Goal: Information Seeking & Learning: Compare options

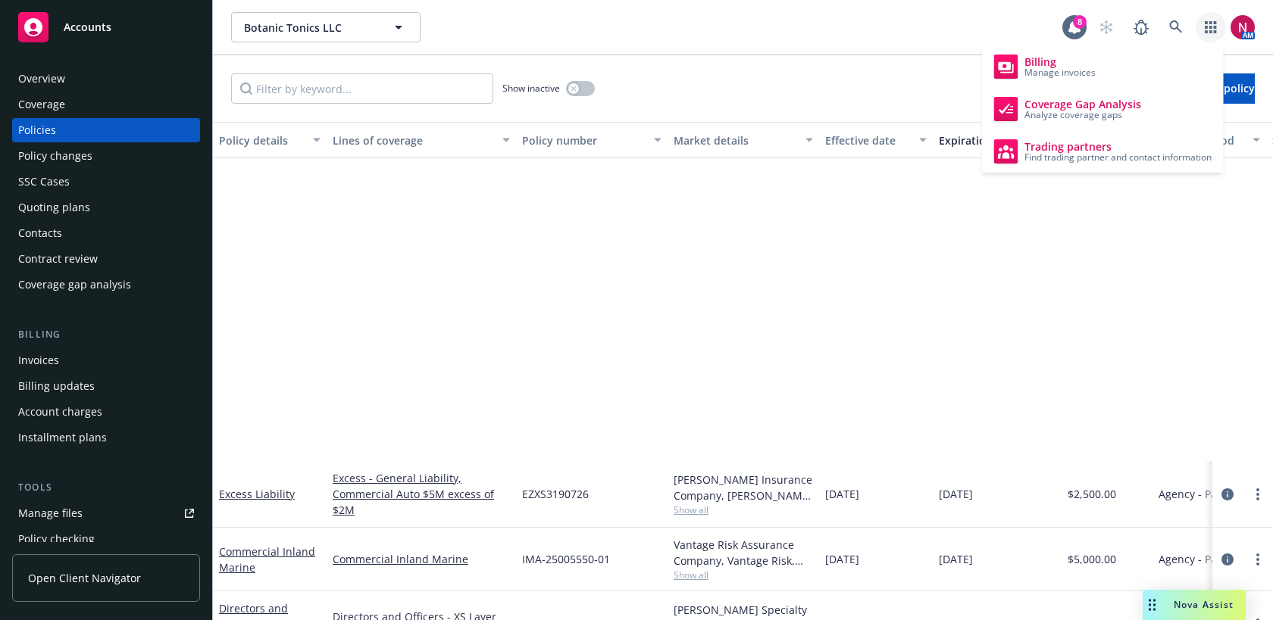
scroll to position [367, 0]
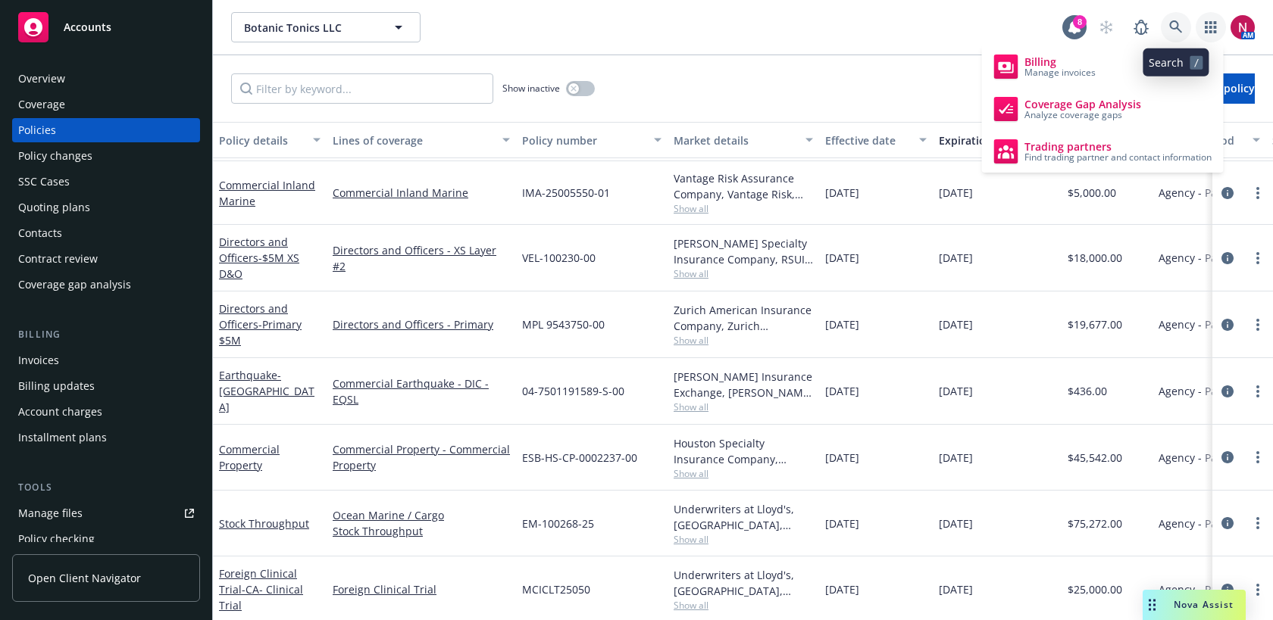
click at [1178, 23] on icon at bounding box center [1176, 27] width 14 height 14
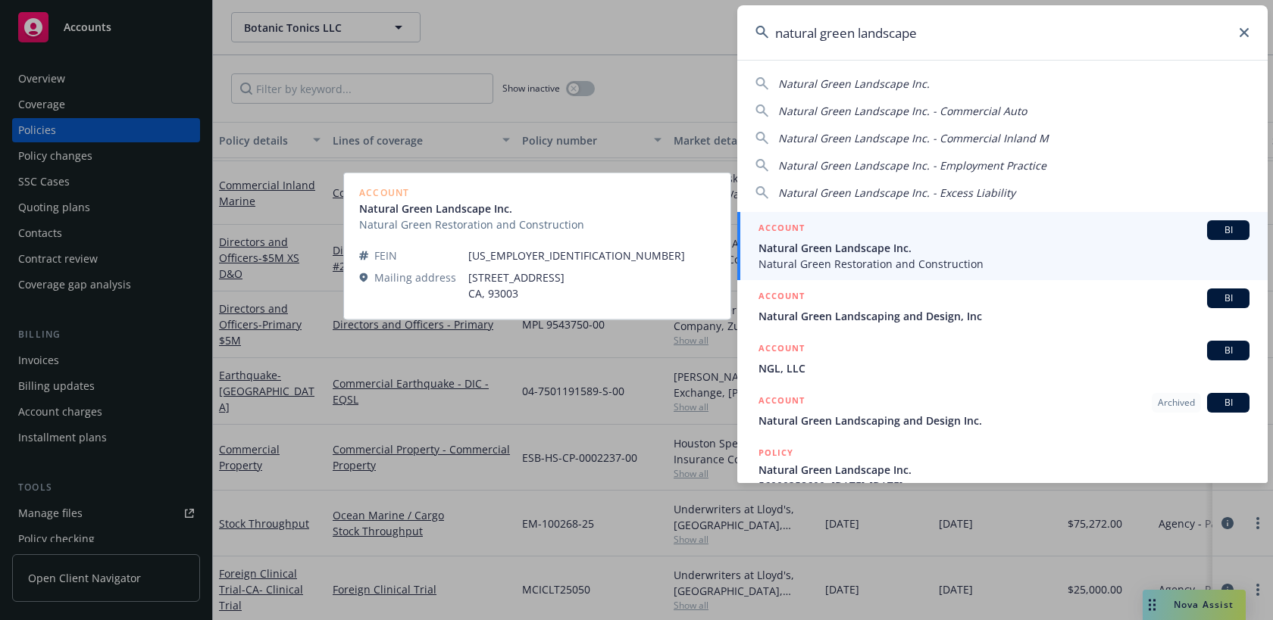
type input "natural green landscape"
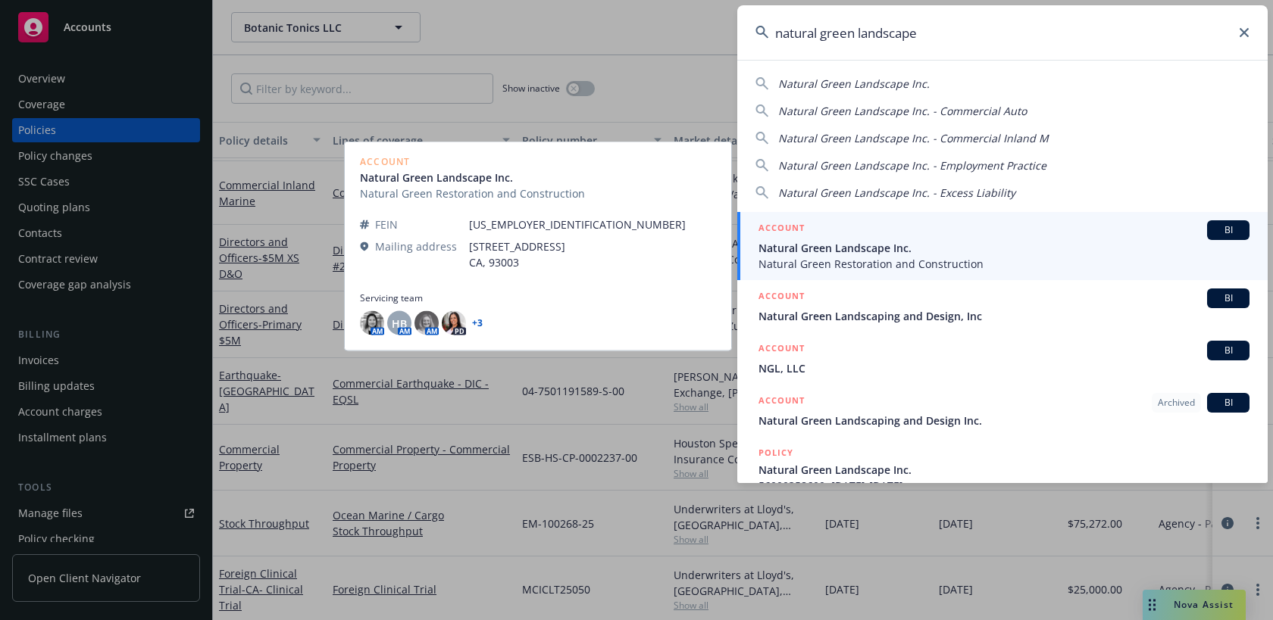
click at [924, 242] on span "Natural Green Landscape Inc." at bounding box center [1003, 248] width 491 height 16
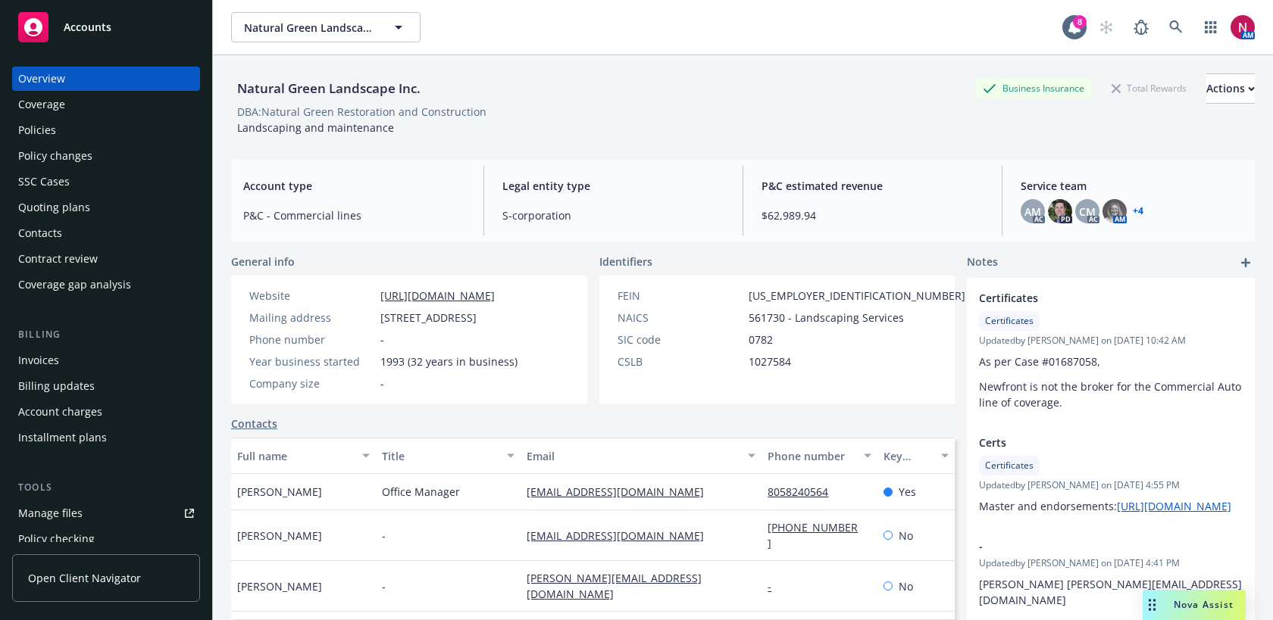
click at [90, 129] on div "Policies" at bounding box center [106, 130] width 176 height 24
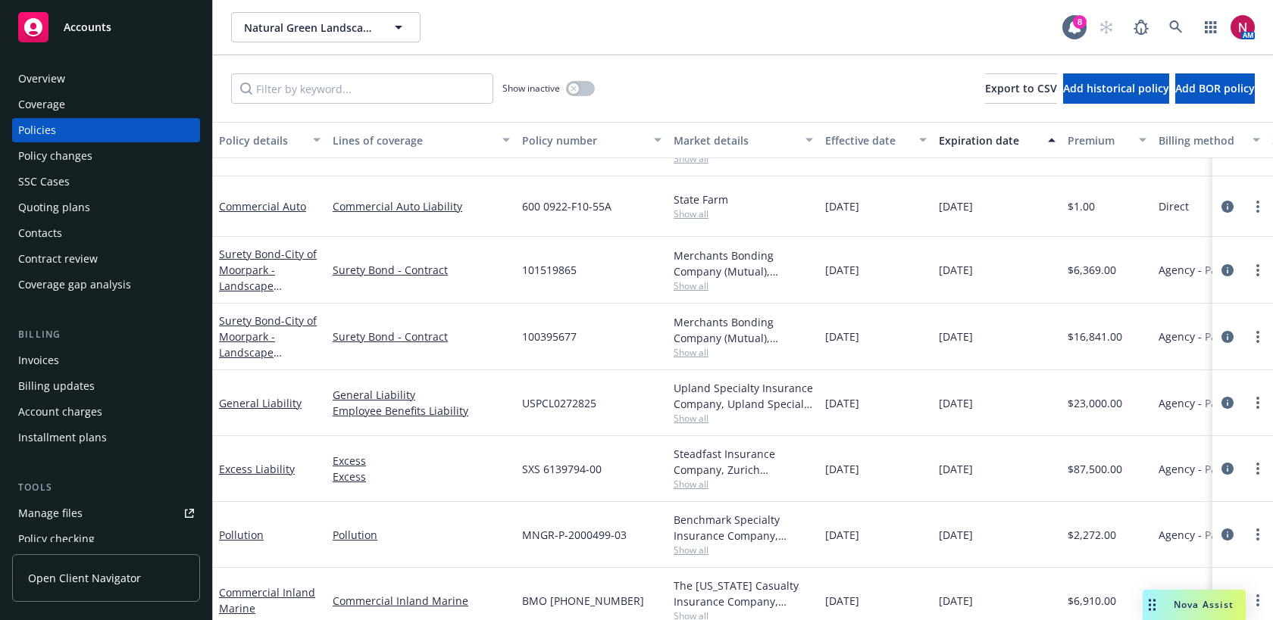
scroll to position [122, 0]
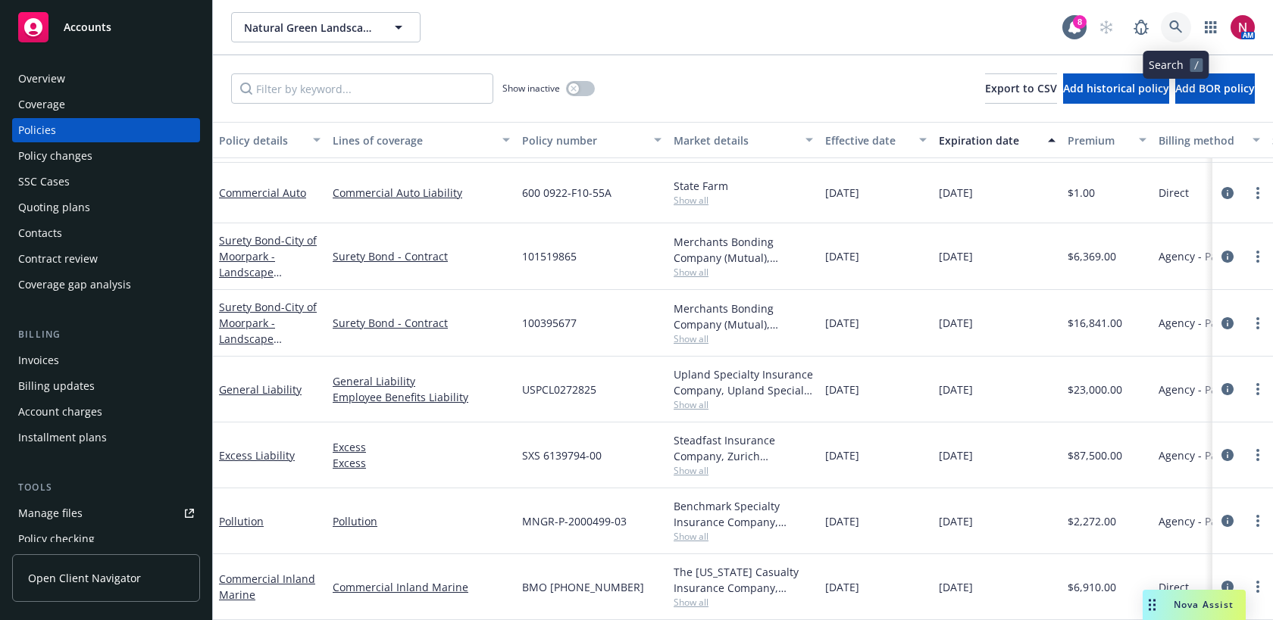
click at [1178, 26] on icon at bounding box center [1175, 26] width 13 height 13
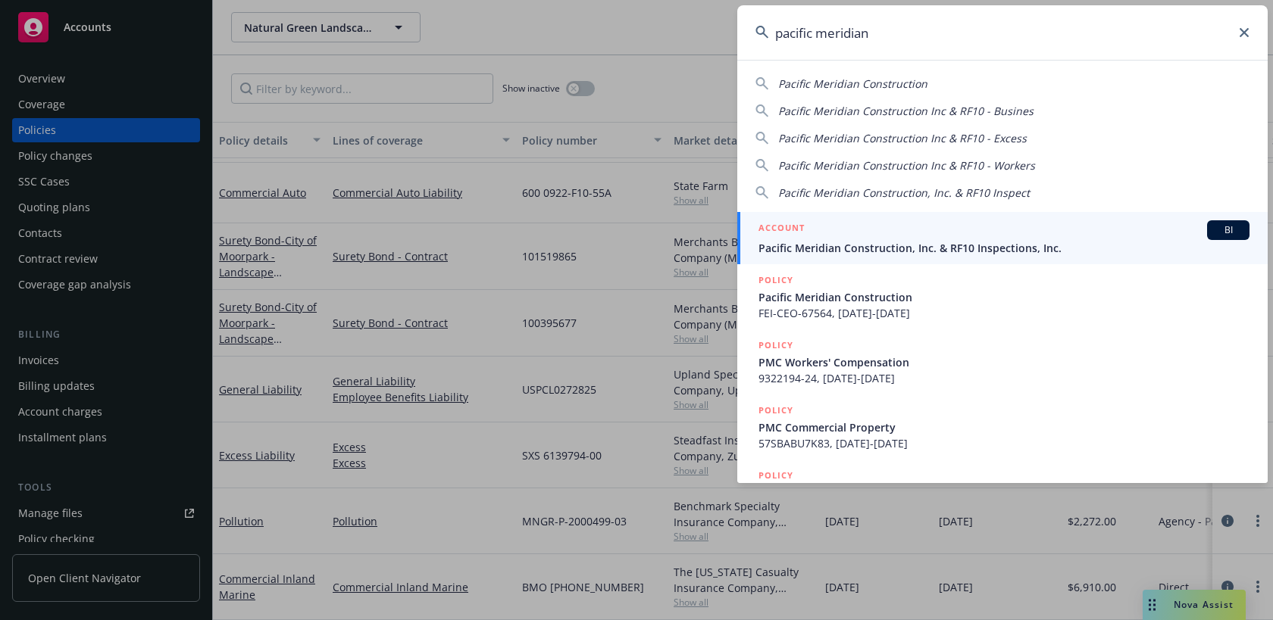
type input "pacific meridian"
click at [979, 247] on span "Pacific Meridian Construction, Inc. & RF10 Inspections, Inc." at bounding box center [1003, 248] width 491 height 16
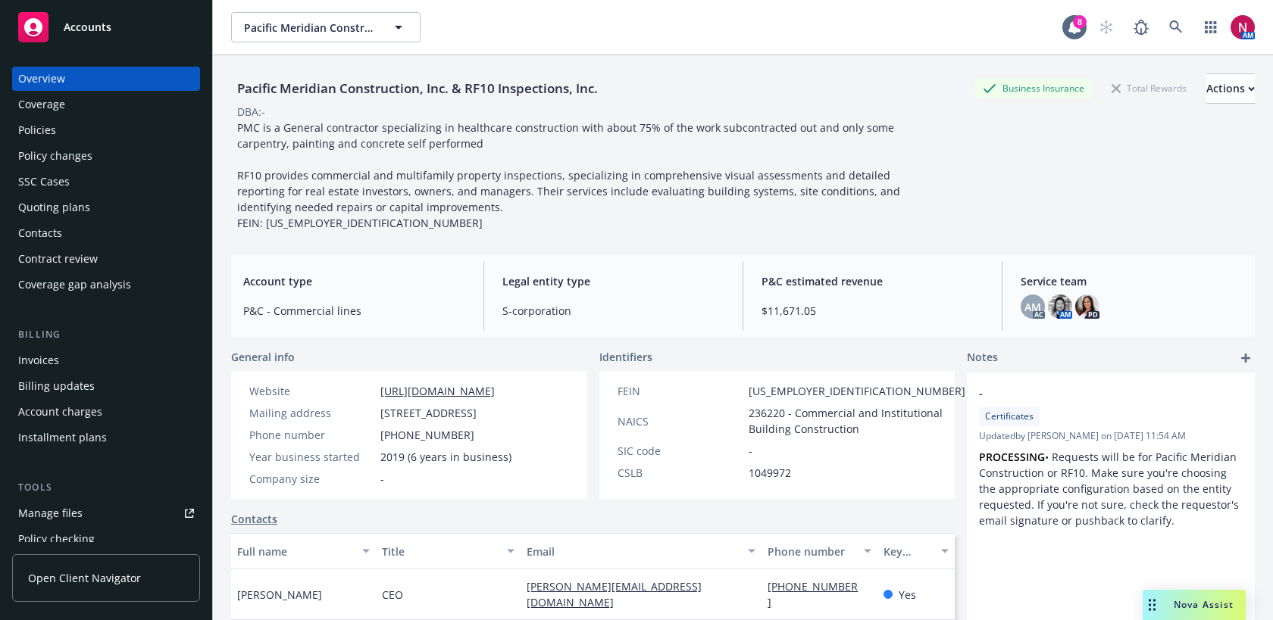
click at [89, 134] on div "Policies" at bounding box center [106, 130] width 176 height 24
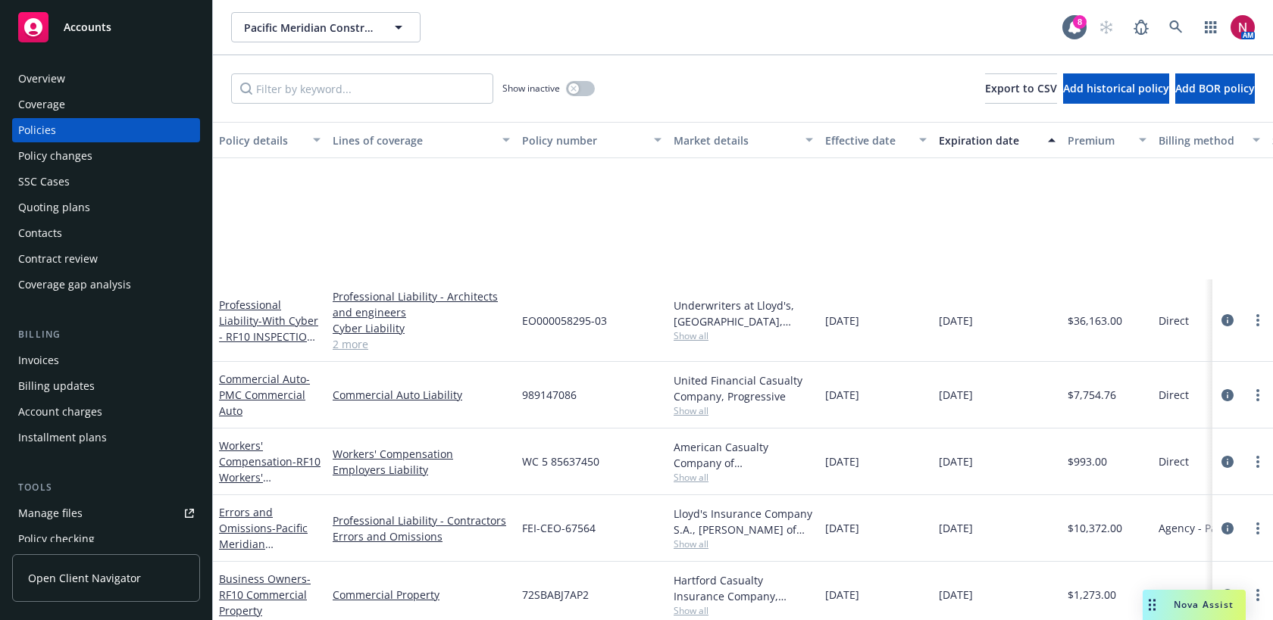
scroll to position [252, 0]
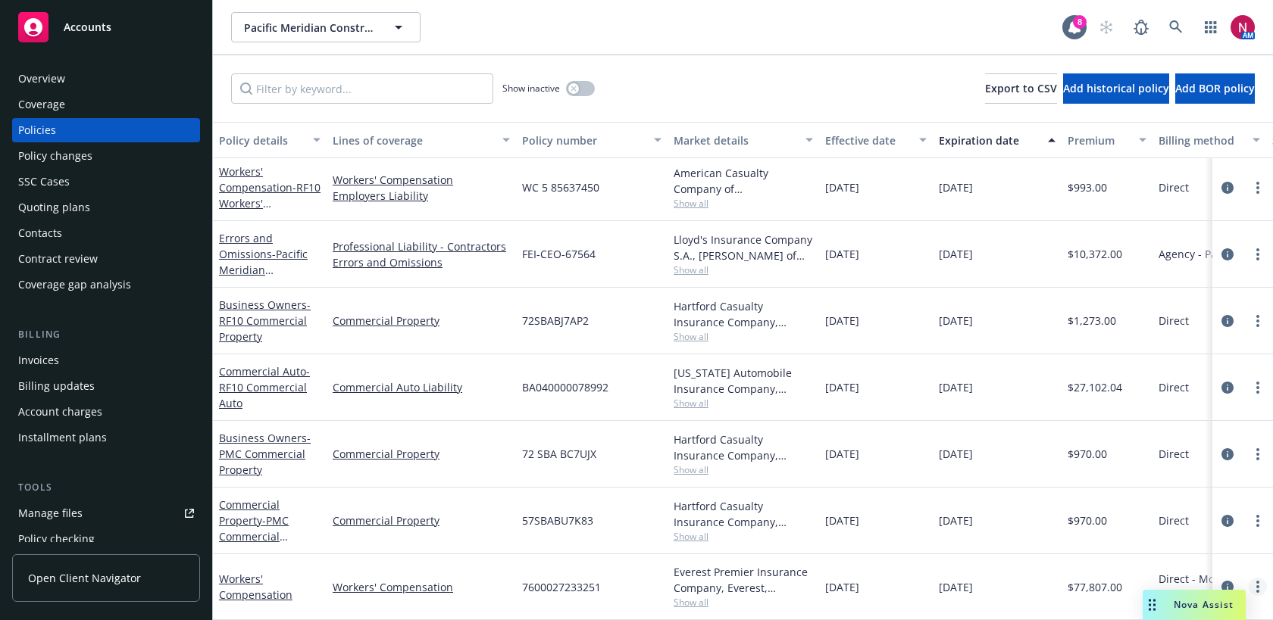
click at [1261, 584] on link "more" at bounding box center [1258, 587] width 18 height 18
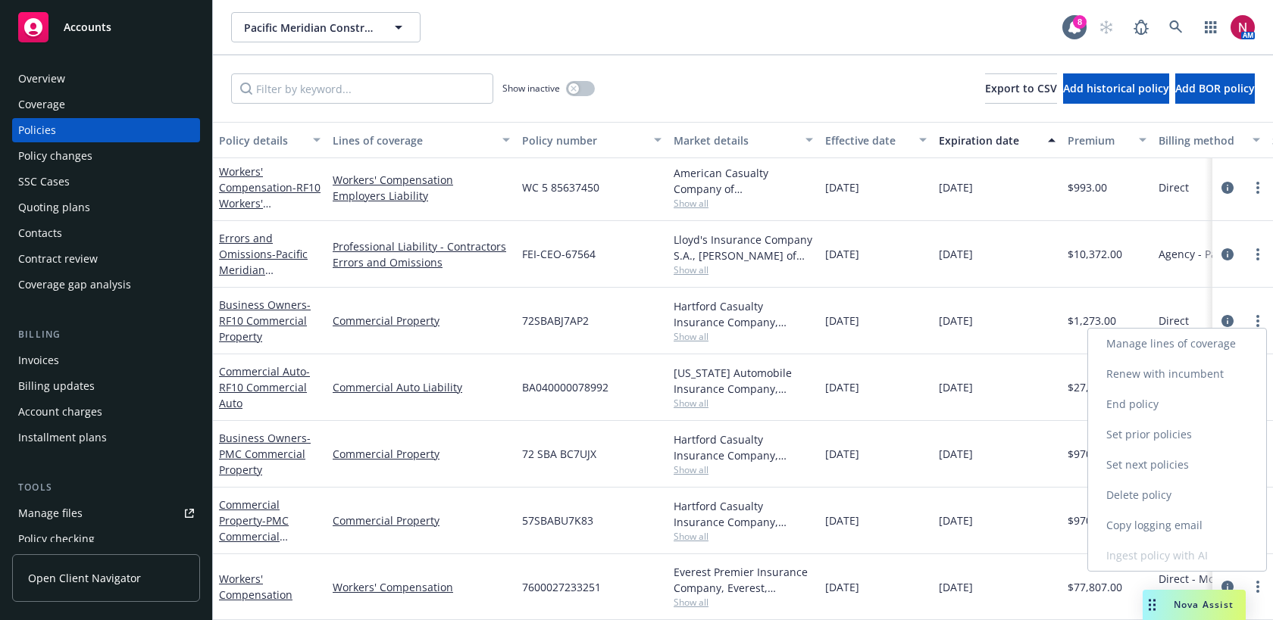
click at [1148, 524] on link "Copy logging email" at bounding box center [1177, 526] width 178 height 30
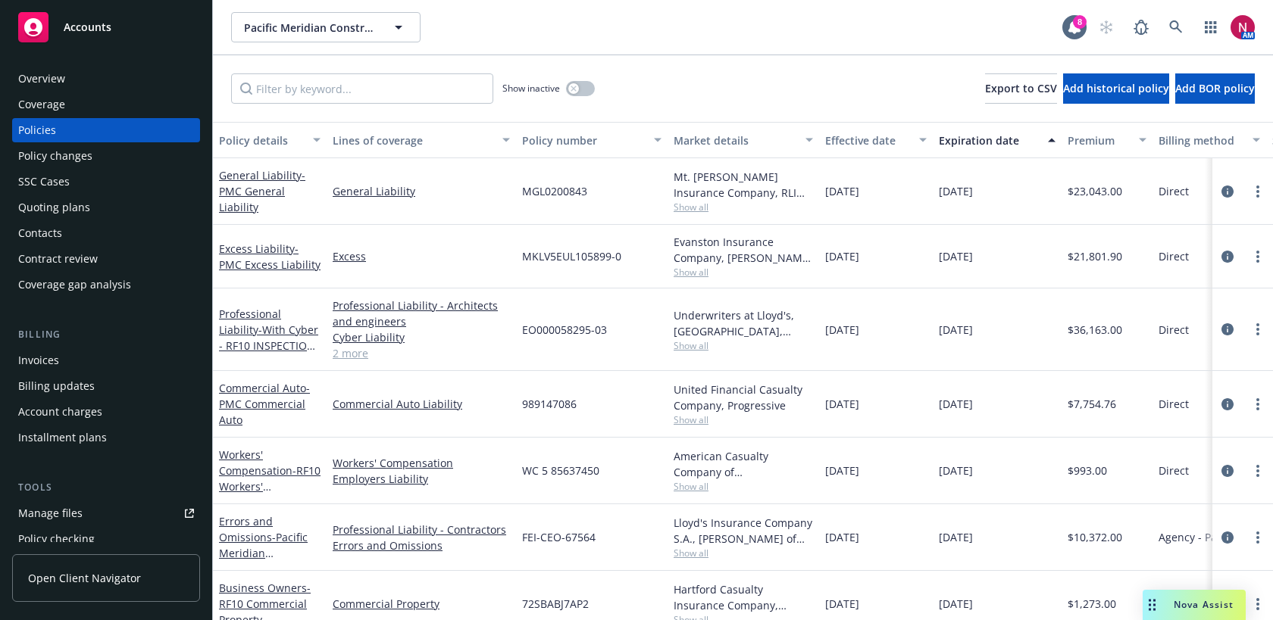
click at [100, 207] on div "Quoting plans" at bounding box center [106, 207] width 176 height 24
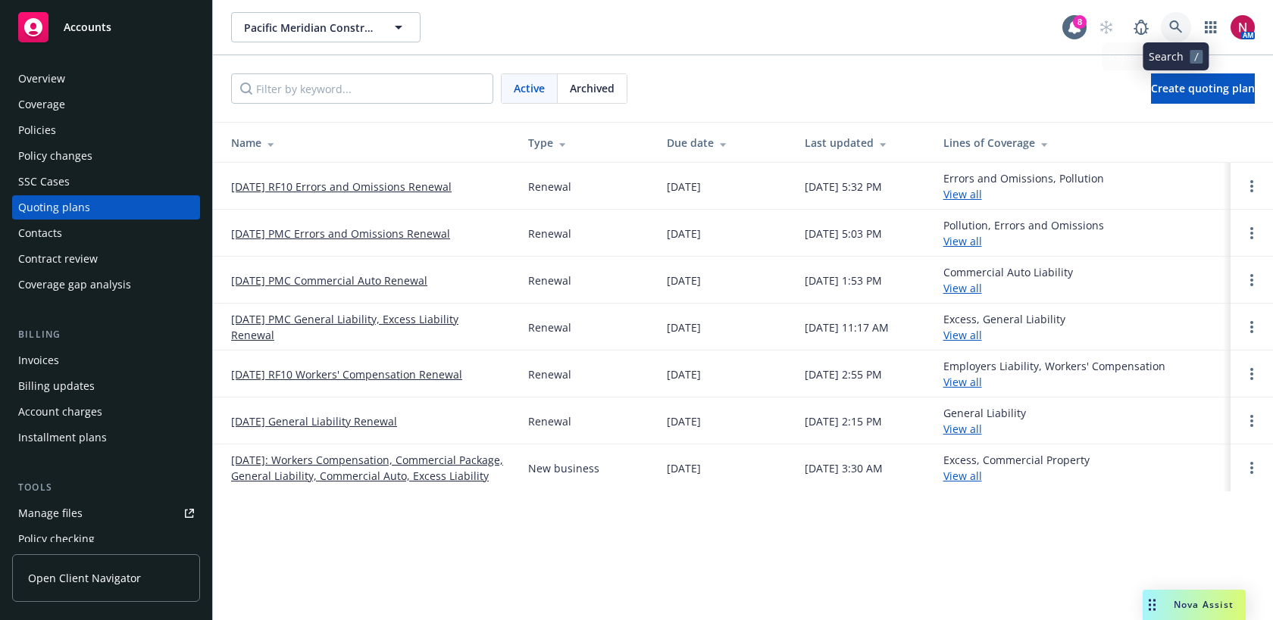
click at [1177, 18] on link at bounding box center [1176, 27] width 30 height 30
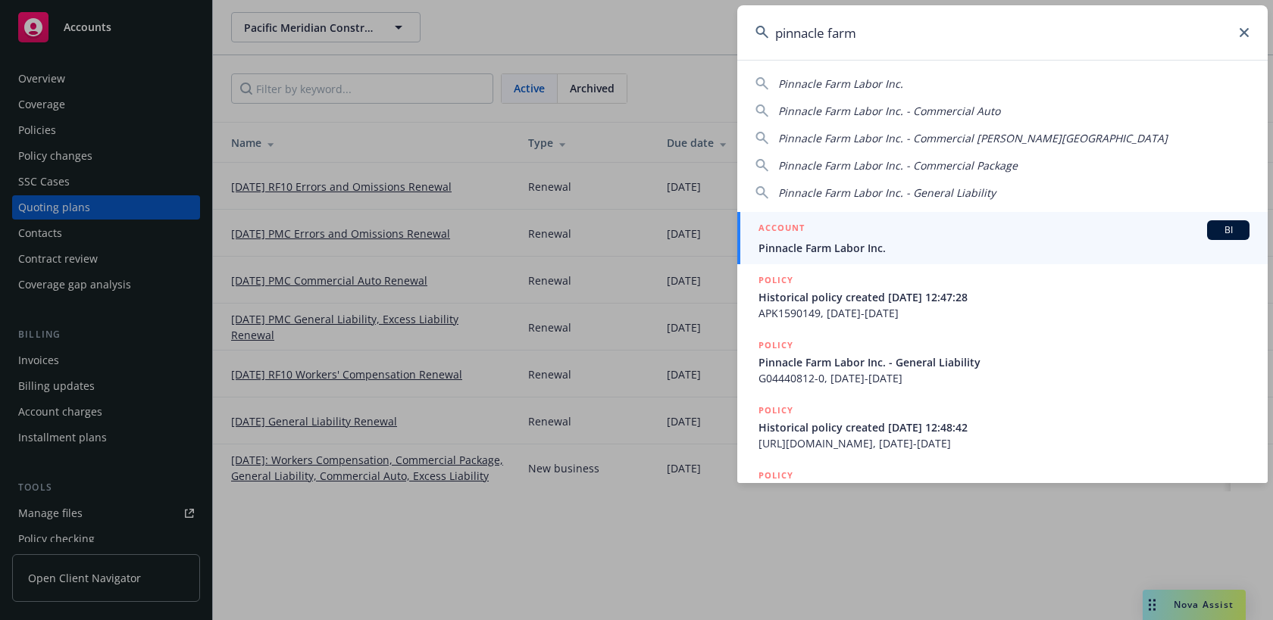
type input "pinnacle farm"
click at [1019, 223] on div "ACCOUNT BI" at bounding box center [1003, 230] width 491 height 20
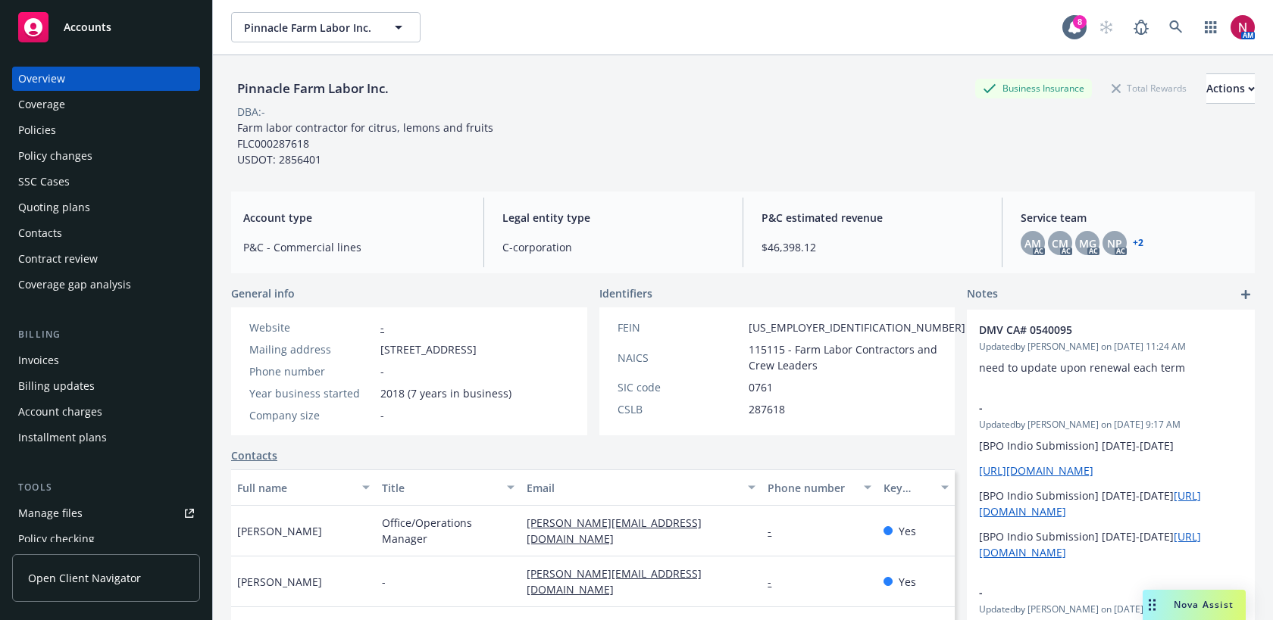
click at [96, 129] on div "Policies" at bounding box center [106, 130] width 176 height 24
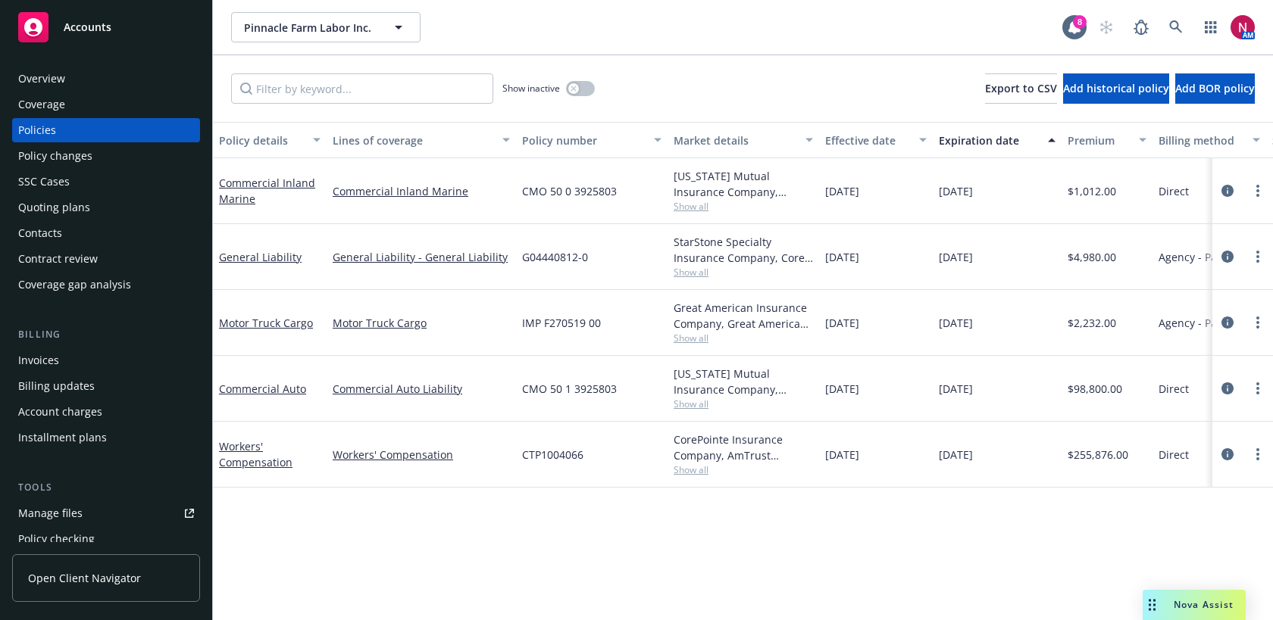
click at [699, 268] on span "Show all" at bounding box center [743, 272] width 139 height 13
click at [648, 558] on div "Policy details Lines of coverage Policy number Market details Effective date Ex…" at bounding box center [743, 371] width 1060 height 499
click at [694, 340] on span "Show all" at bounding box center [743, 338] width 139 height 13
click at [1172, 25] on icon at bounding box center [1176, 27] width 14 height 14
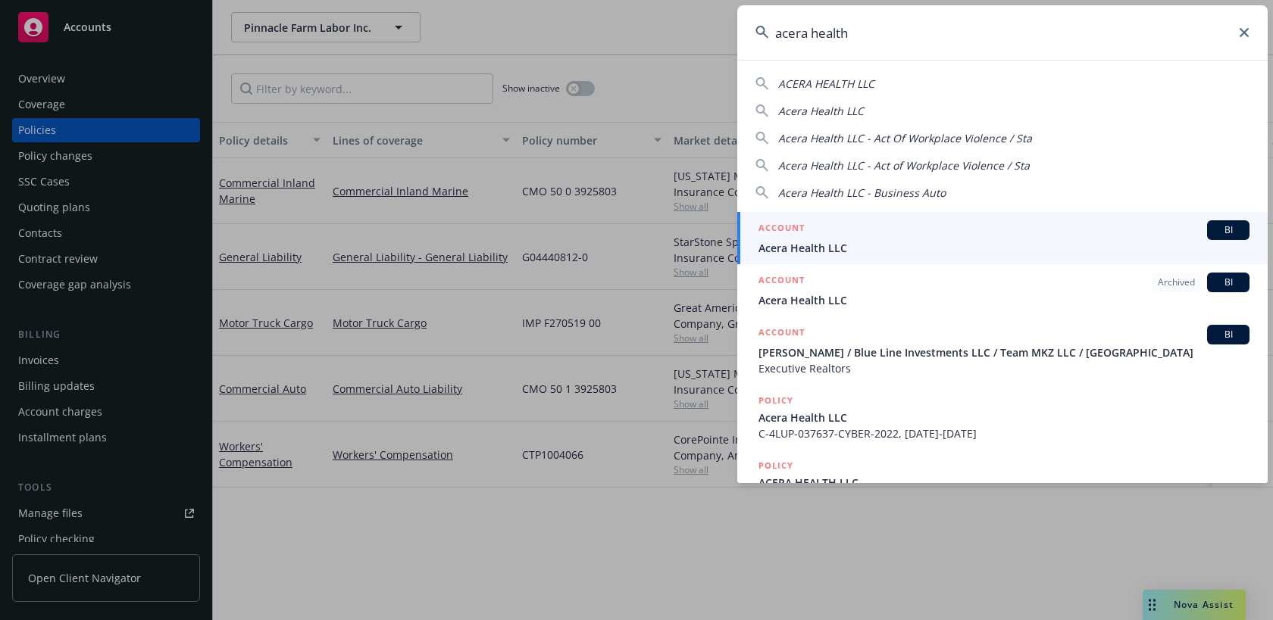
type input "acera health"
click at [833, 239] on div "ACCOUNT BI" at bounding box center [1003, 230] width 491 height 20
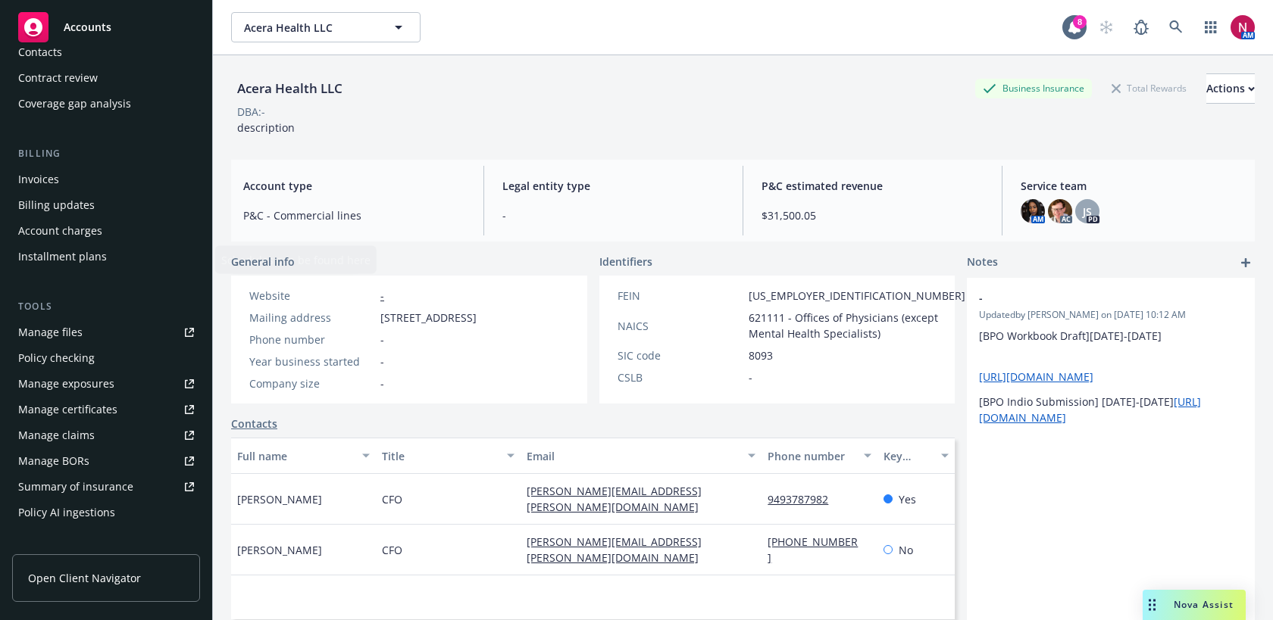
scroll to position [418, 0]
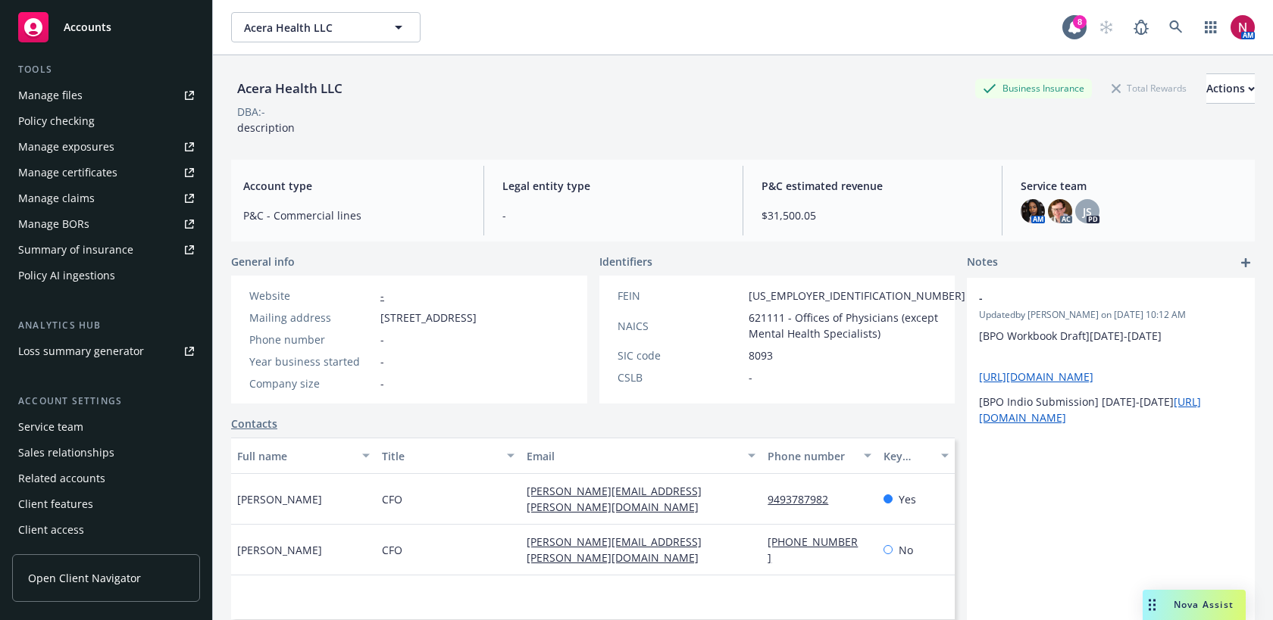
click at [39, 419] on div "Service team" at bounding box center [50, 427] width 65 height 24
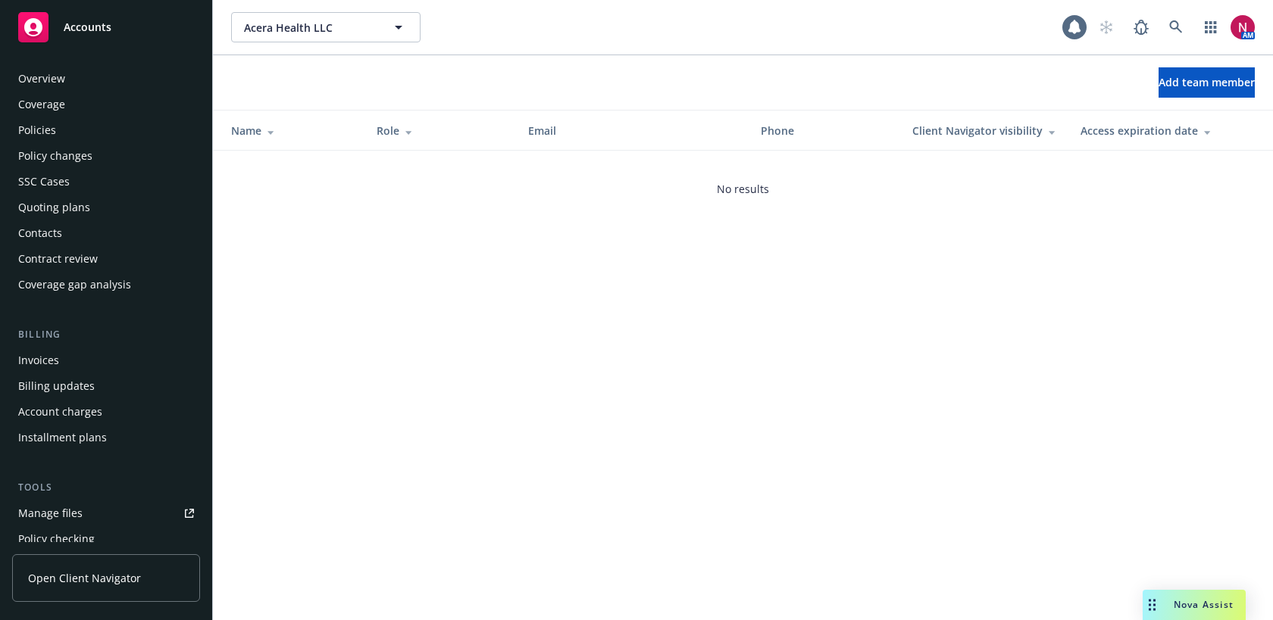
scroll to position [418, 0]
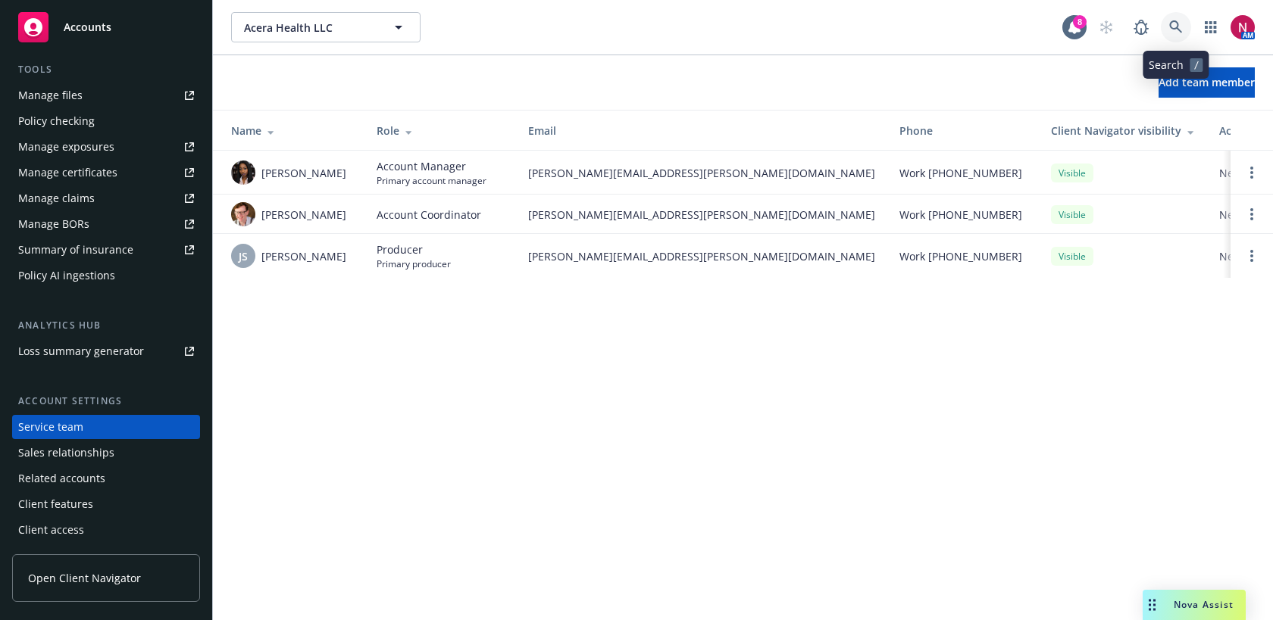
click at [1178, 28] on icon at bounding box center [1176, 27] width 14 height 14
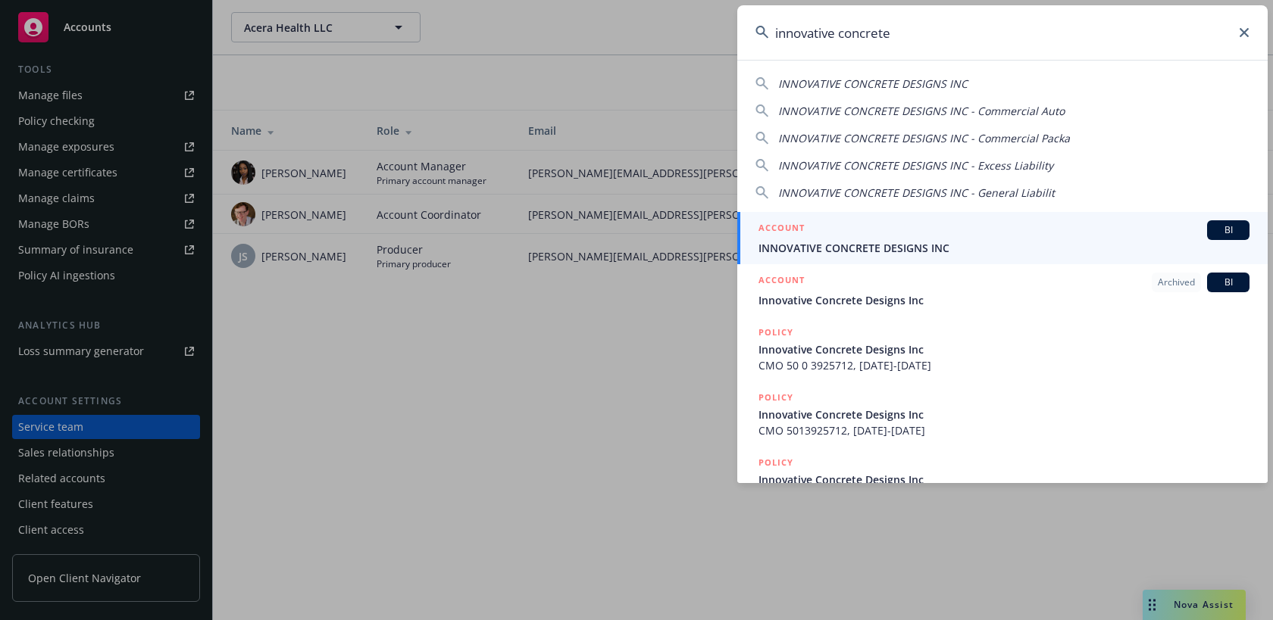
drag, startPoint x: 961, startPoint y: 38, endPoint x: 749, endPoint y: 37, distance: 212.1
click at [749, 37] on input "innovative concrete" at bounding box center [1002, 32] width 530 height 55
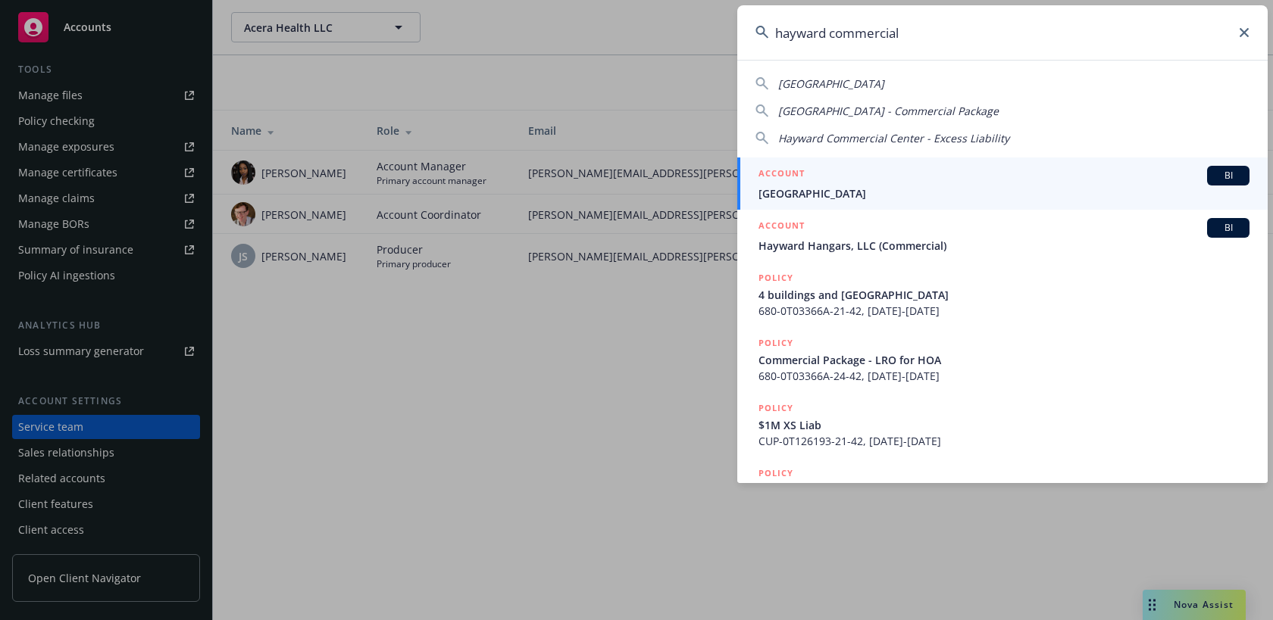
drag, startPoint x: 930, startPoint y: 30, endPoint x: 757, endPoint y: 30, distance: 172.7
click at [757, 30] on div "hayward commercial" at bounding box center [1002, 32] width 530 height 55
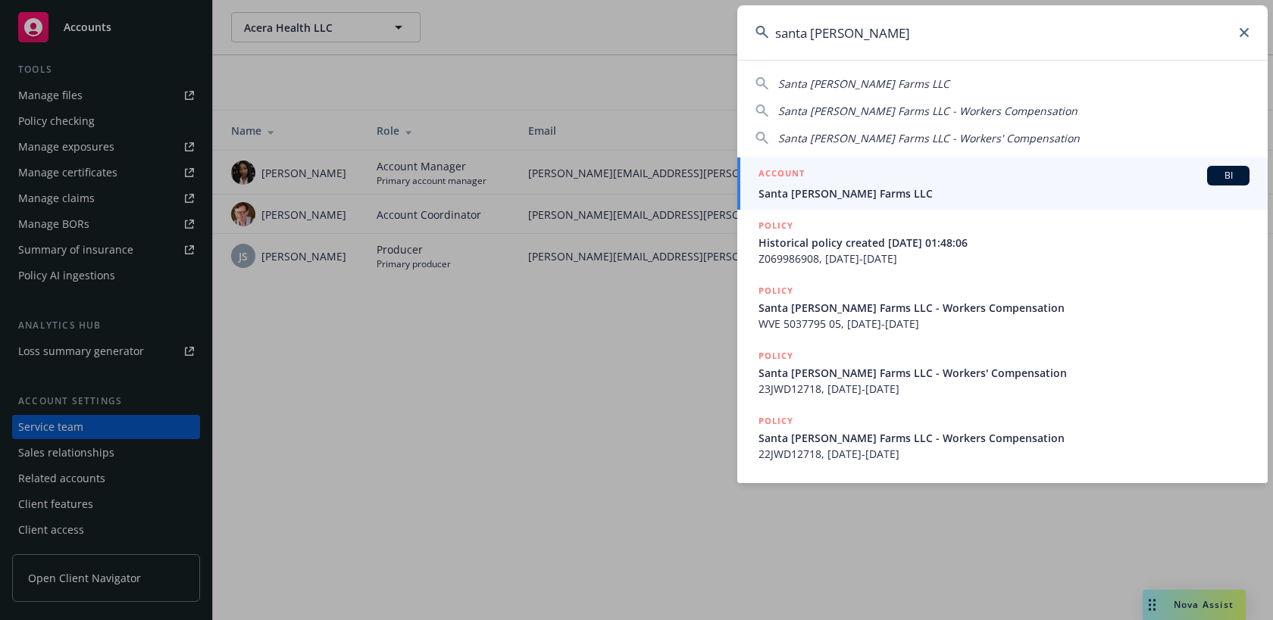
type input "santa rosa berry"
click at [831, 174] on div "ACCOUNT BI" at bounding box center [1003, 176] width 491 height 20
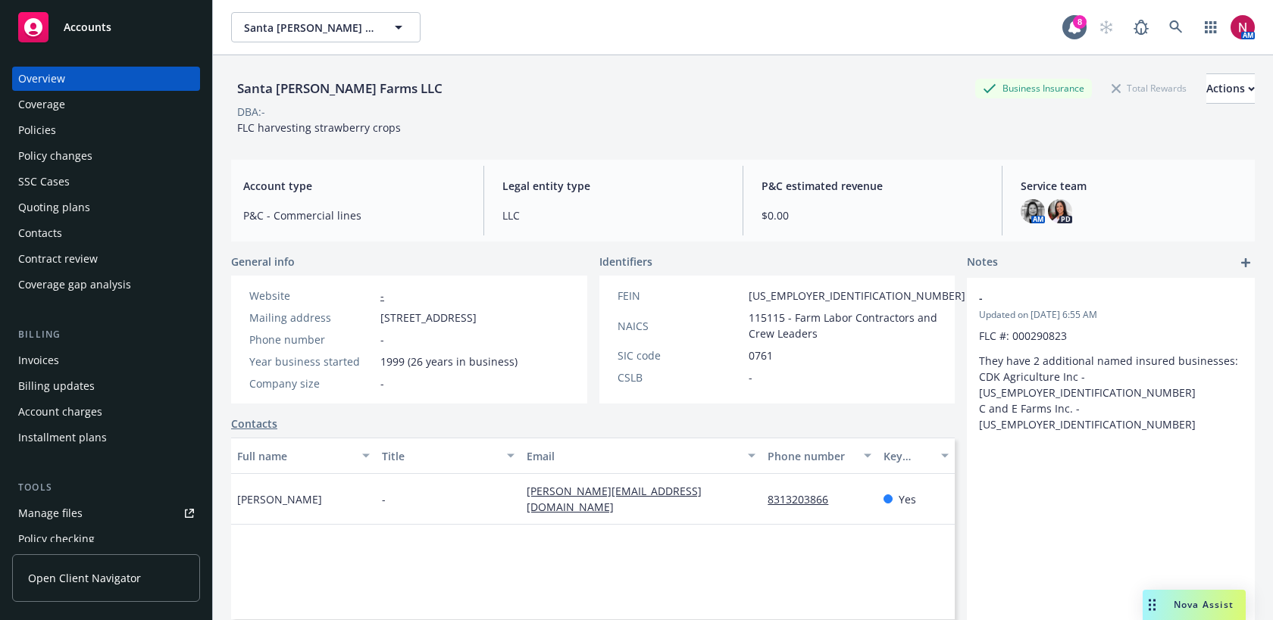
click at [73, 368] on div "Invoices" at bounding box center [106, 361] width 176 height 24
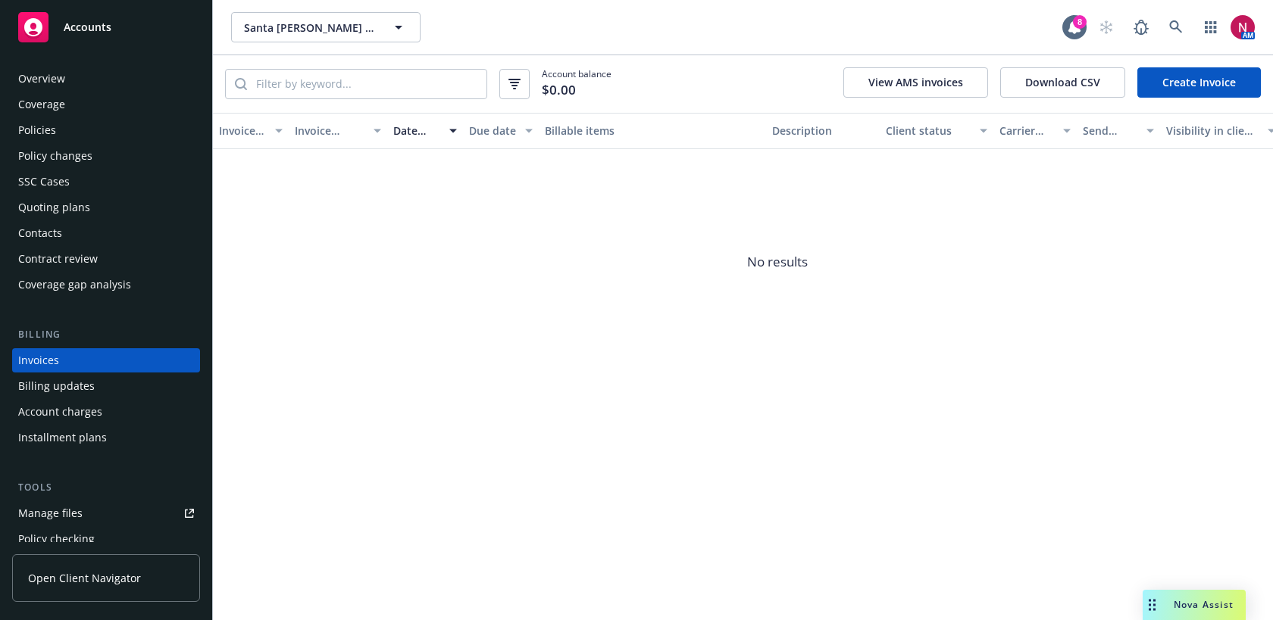
click at [88, 212] on div "Quoting plans" at bounding box center [106, 207] width 176 height 24
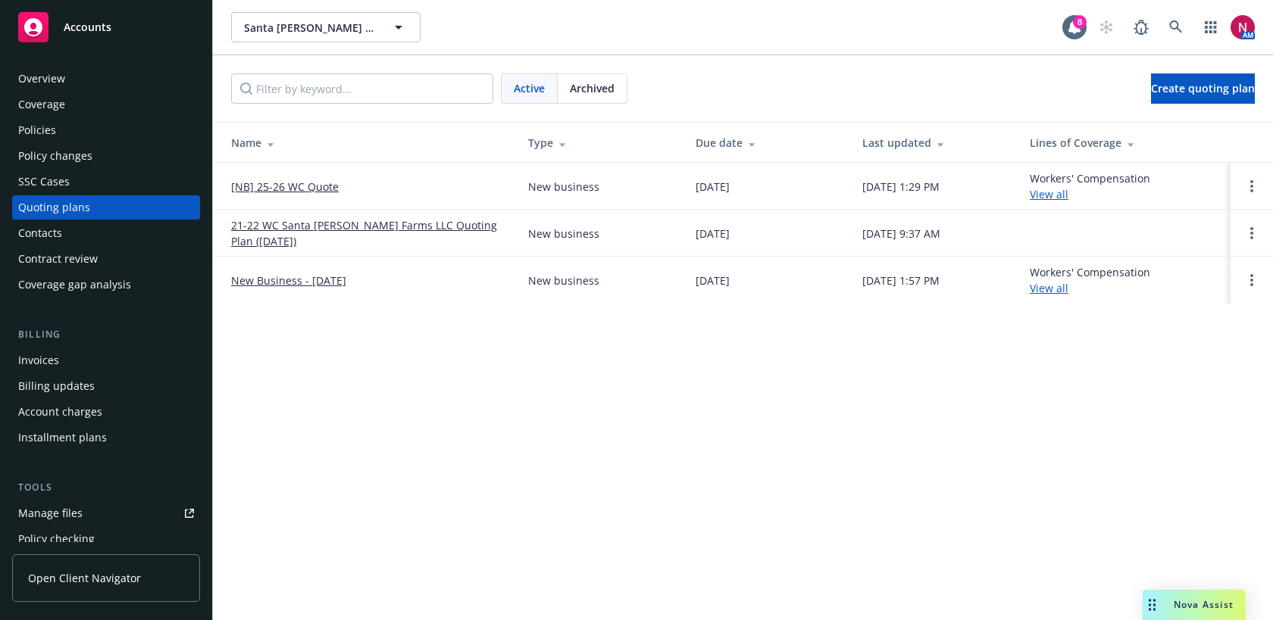
click at [291, 183] on link "[NB] 25-26 WC Quote" at bounding box center [285, 187] width 108 height 16
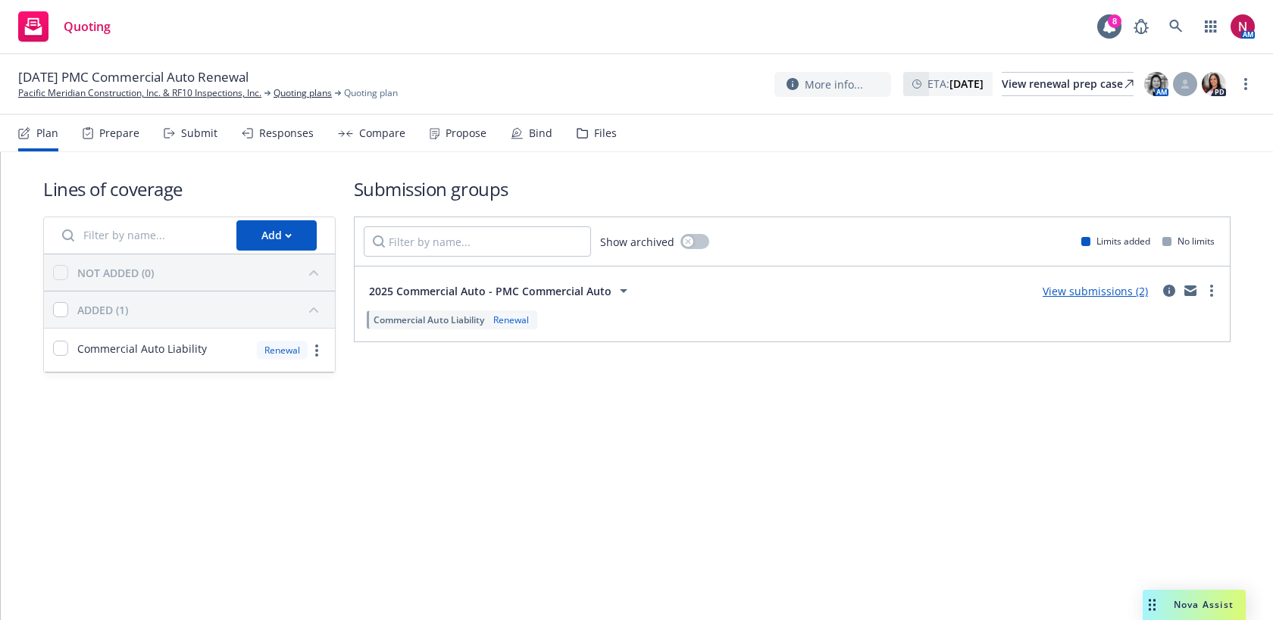
click at [583, 132] on div "Files" at bounding box center [597, 133] width 40 height 36
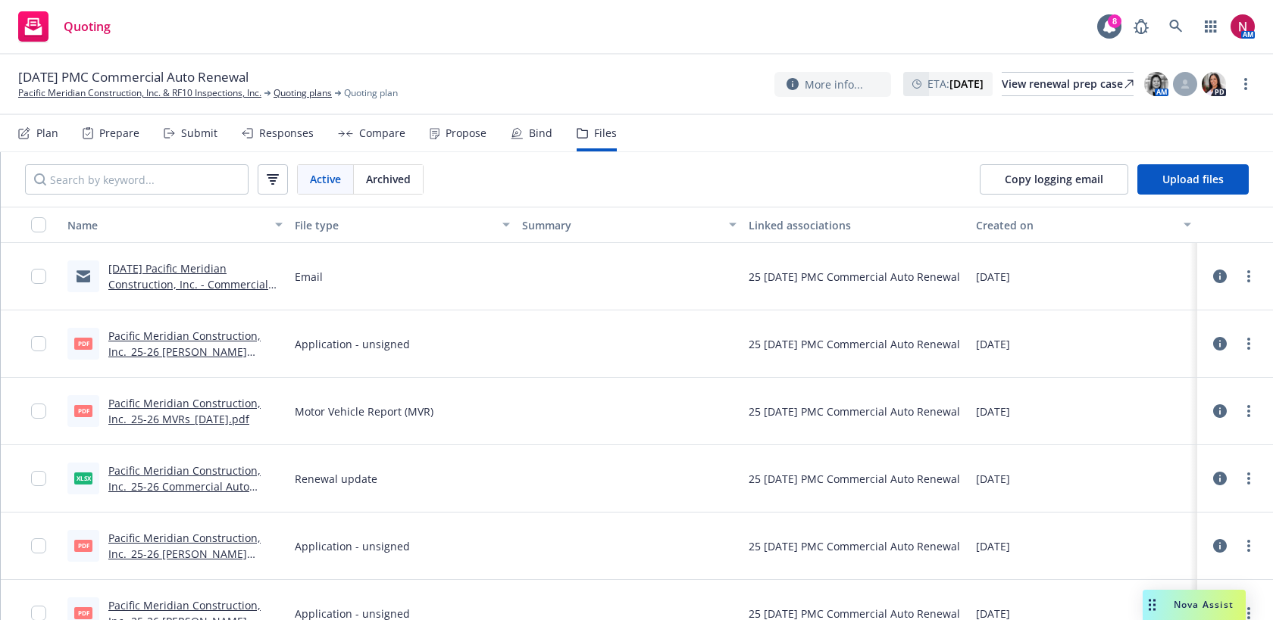
click at [192, 133] on div "Submit" at bounding box center [199, 133] width 36 height 12
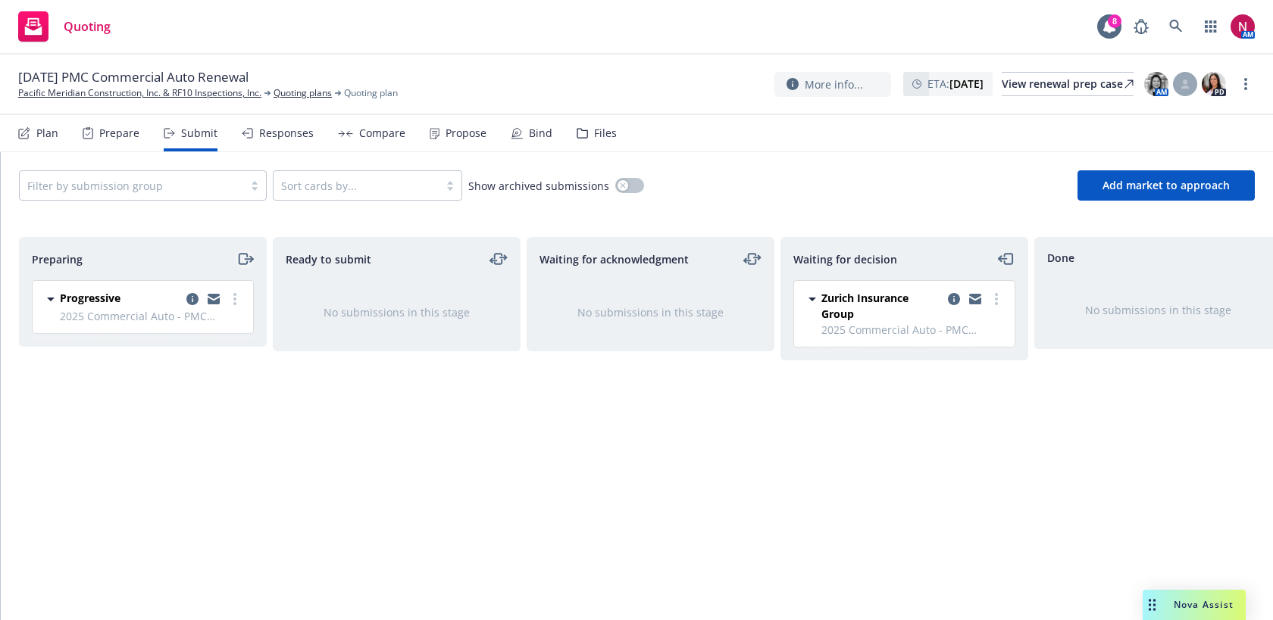
click at [247, 260] on icon "moveRight" at bounding box center [244, 259] width 17 height 18
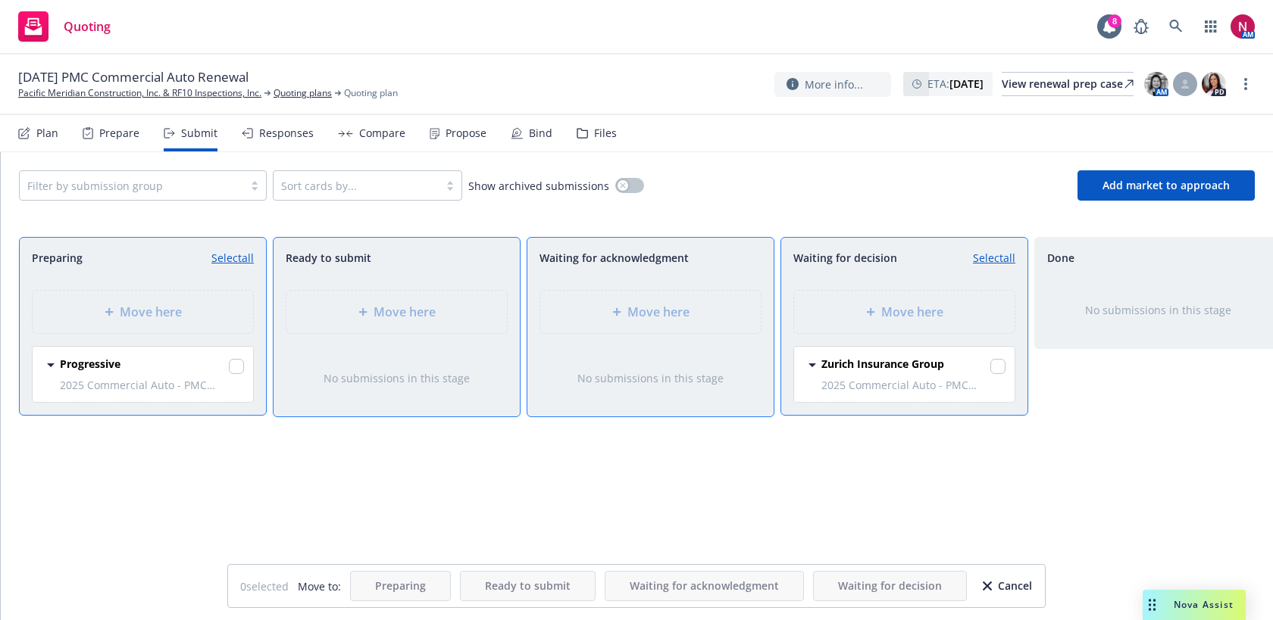
click at [233, 376] on div at bounding box center [236, 368] width 15 height 18
click at [236, 369] on input "checkbox" at bounding box center [236, 366] width 15 height 15
checkbox input "true"
click at [879, 323] on div "Move here" at bounding box center [904, 312] width 220 height 42
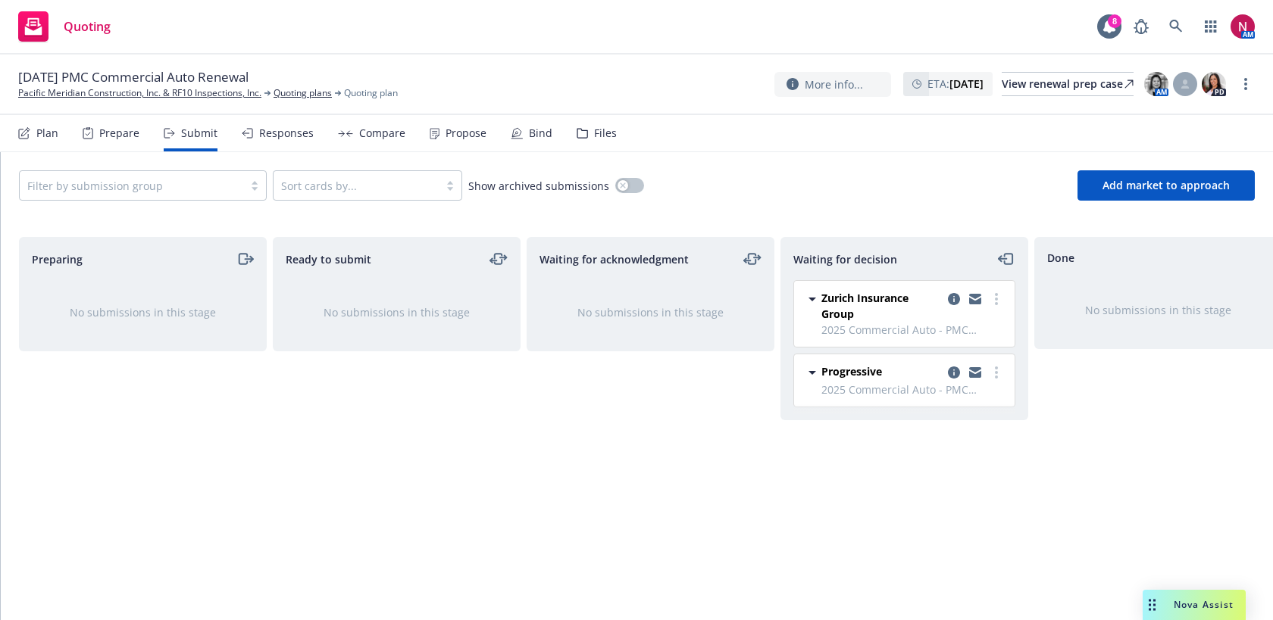
click at [281, 136] on div "Responses" at bounding box center [286, 133] width 55 height 12
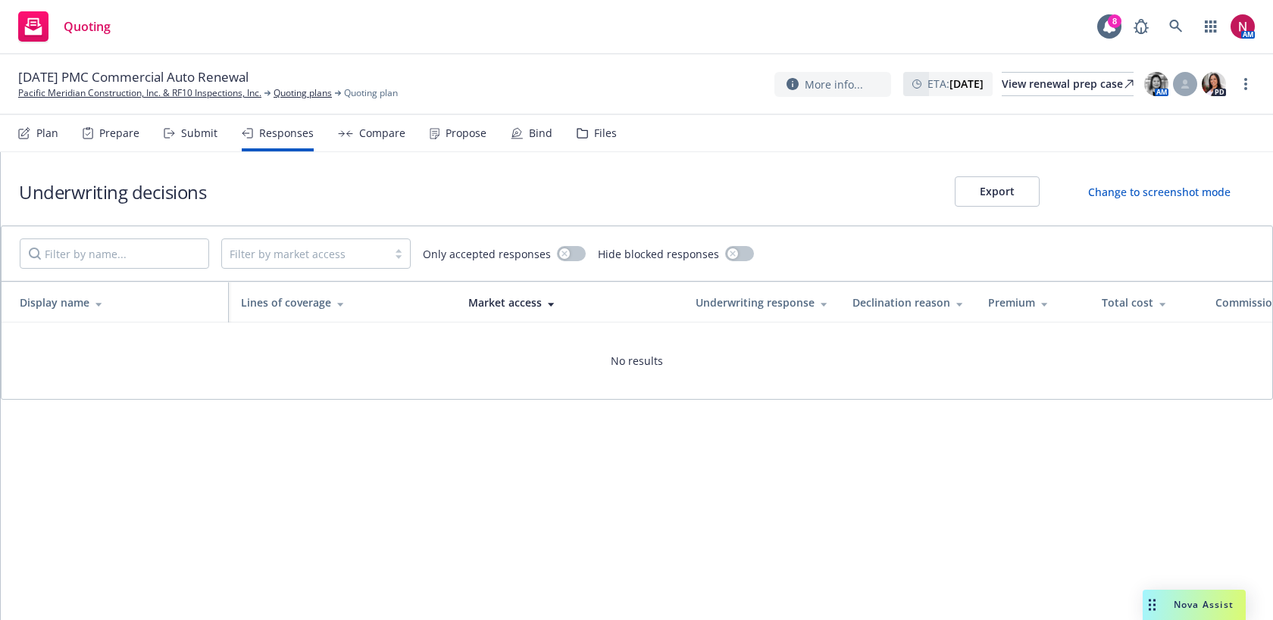
click at [198, 137] on div "Submit" at bounding box center [199, 133] width 36 height 12
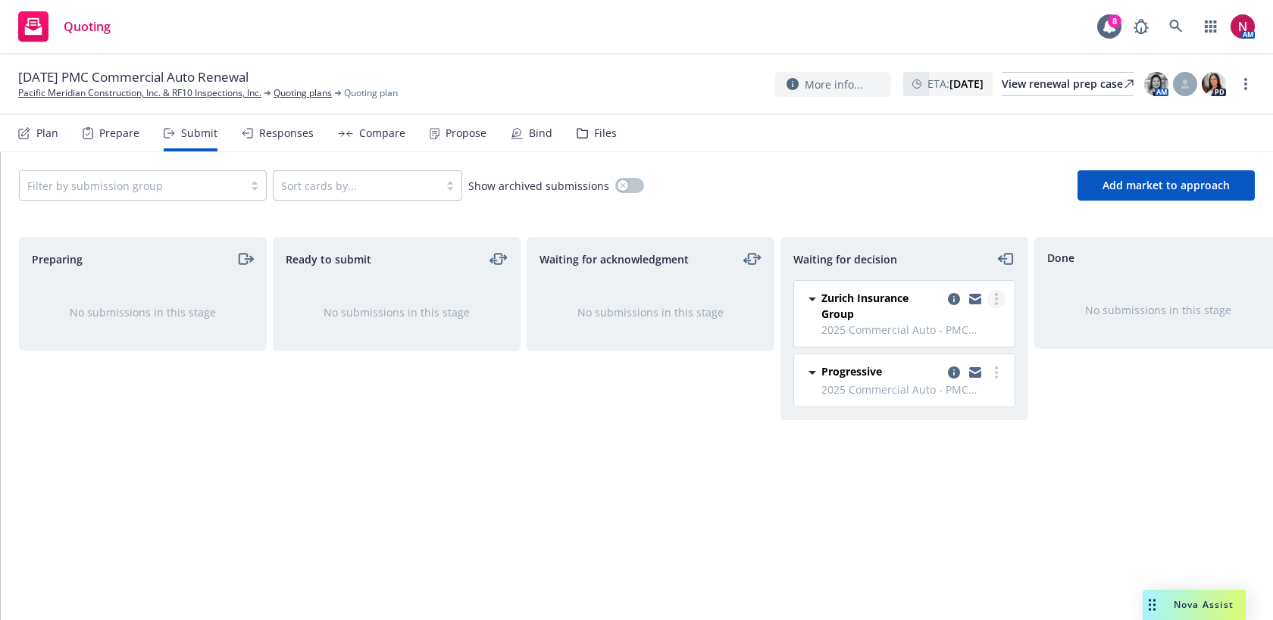
click at [1003, 295] on link "more" at bounding box center [996, 299] width 18 height 18
click at [955, 426] on span "Add declined decision" at bounding box center [927, 421] width 149 height 14
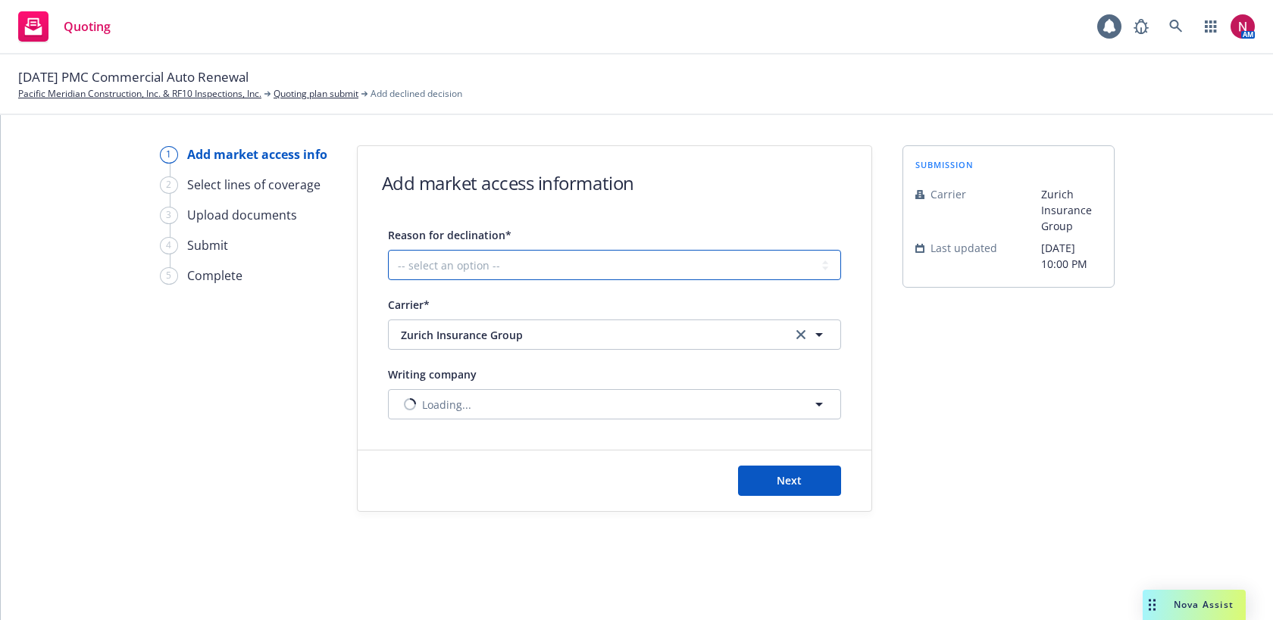
click at [497, 260] on select "-- select an option -- Cannot compete with other markets Carrier non-renewed Ca…" at bounding box center [614, 265] width 453 height 30
select select "CLIENT_TOO_SMALL"
click at [388, 250] on select "-- select an option -- Cannot compete with other markets Carrier non-renewed Ca…" at bounding box center [614, 265] width 453 height 30
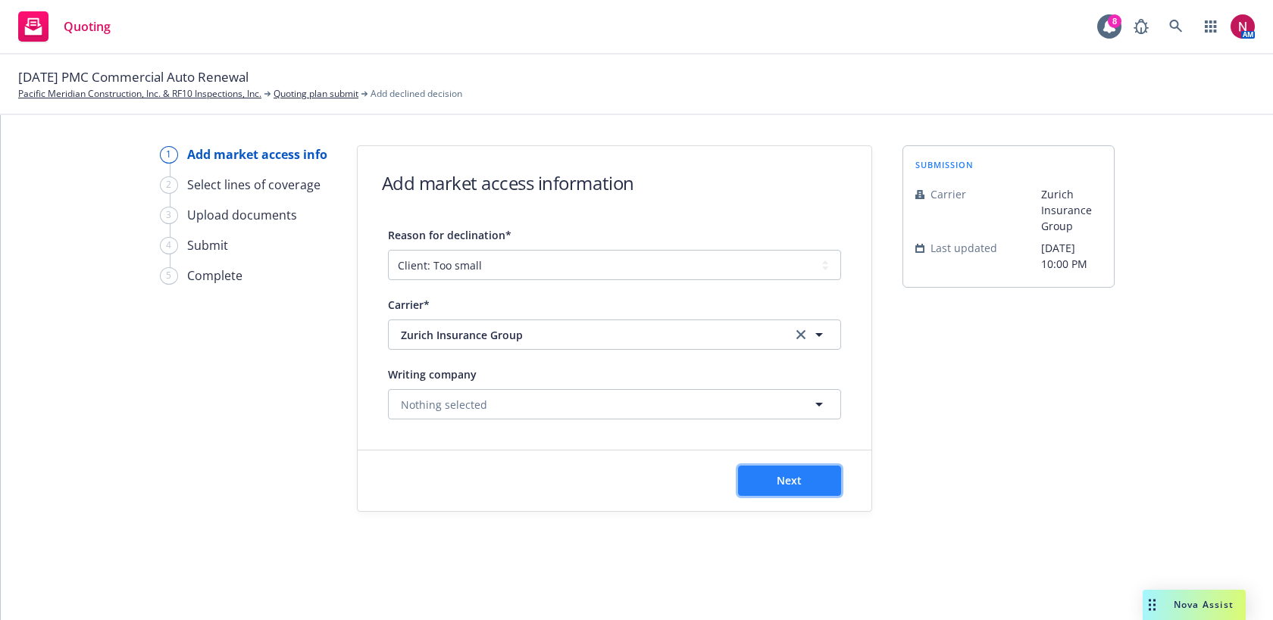
click at [813, 487] on button "Next" at bounding box center [789, 481] width 103 height 30
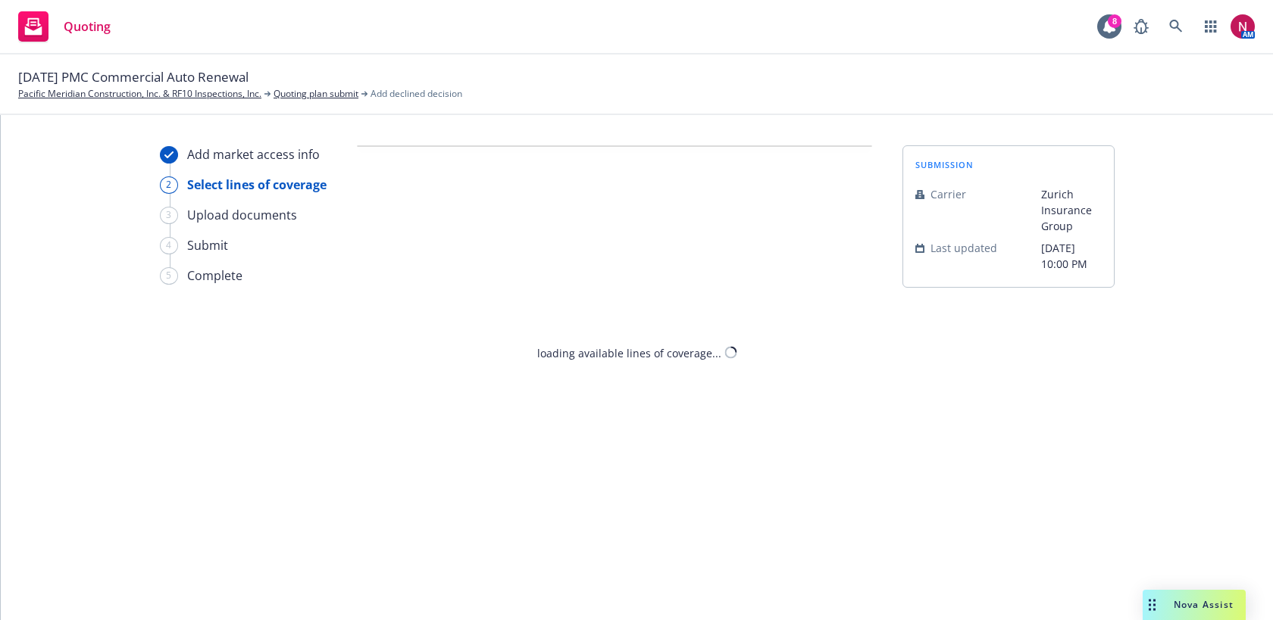
select select "CLIENT_TOO_SMALL"
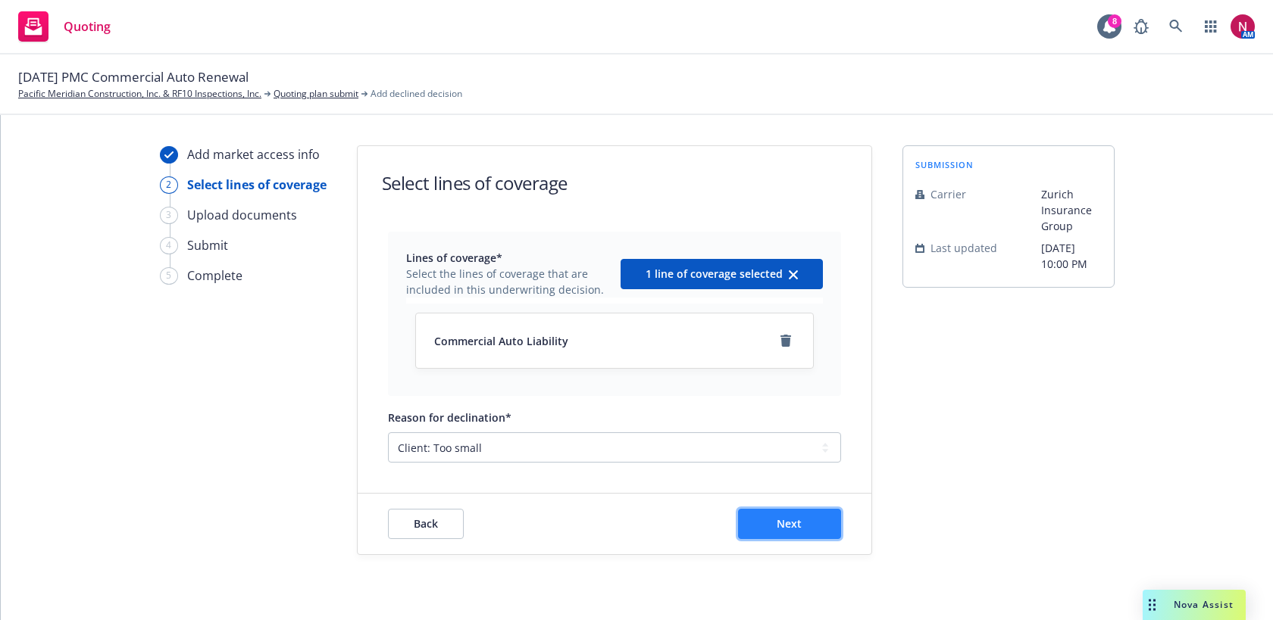
click at [803, 524] on button "Next" at bounding box center [789, 524] width 103 height 30
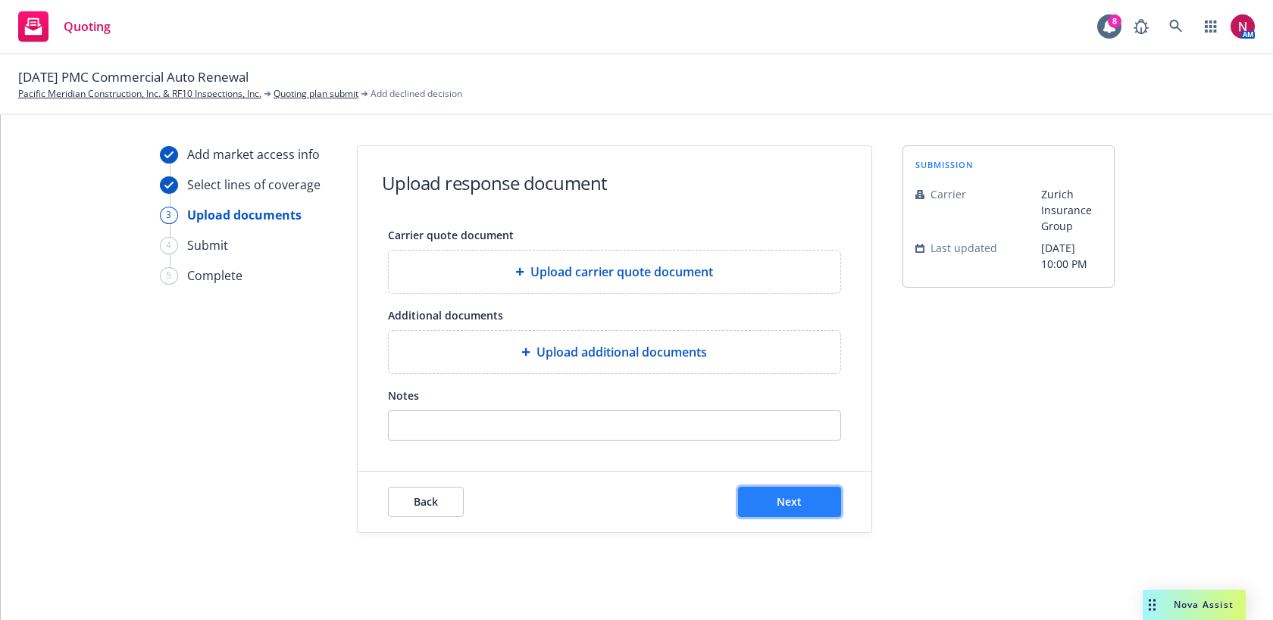
click at [779, 514] on button "Next" at bounding box center [789, 502] width 103 height 30
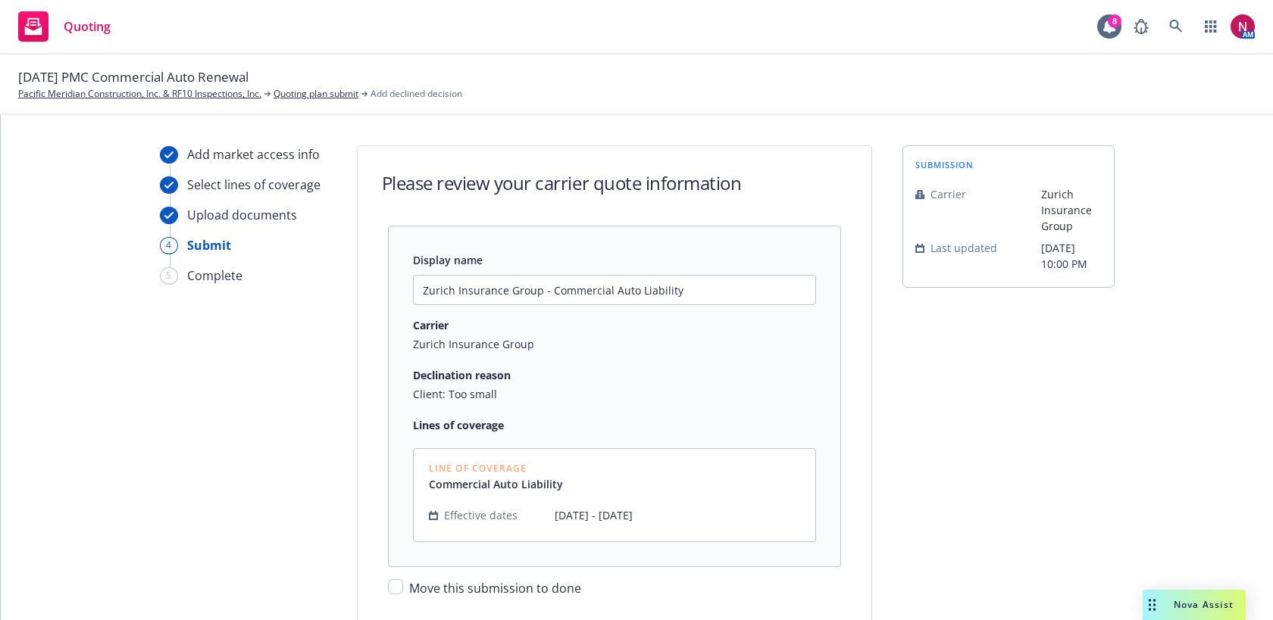
scroll to position [100, 0]
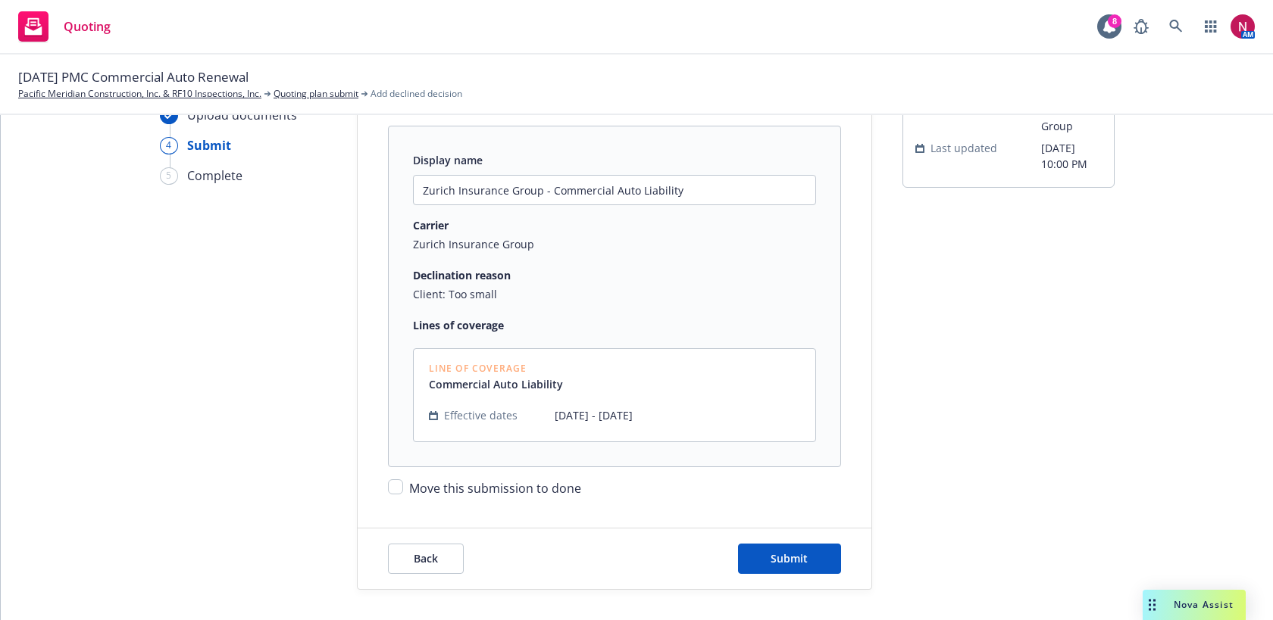
click at [526, 478] on div "Move this submission to done" at bounding box center [614, 482] width 453 height 30
click at [514, 488] on span "Move this submission to done" at bounding box center [495, 488] width 172 height 17
click at [403, 488] on input "Move this submission to done" at bounding box center [395, 487] width 15 height 15
checkbox input "true"
click at [786, 544] on button "Submit" at bounding box center [789, 559] width 103 height 30
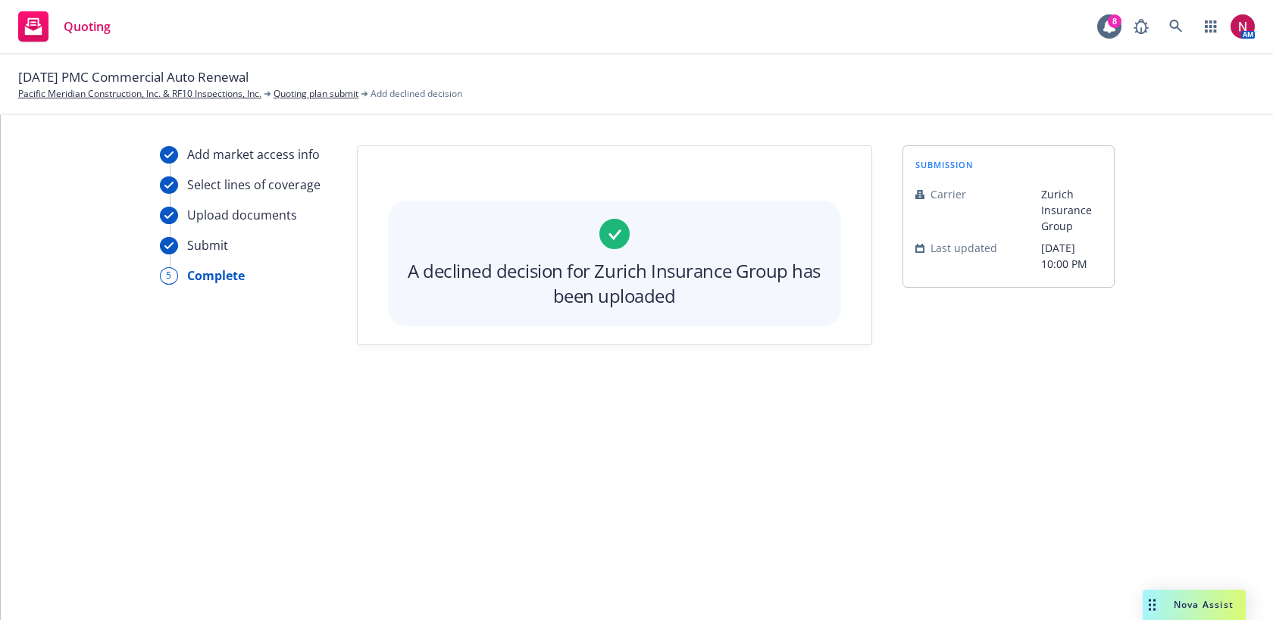
scroll to position [0, 0]
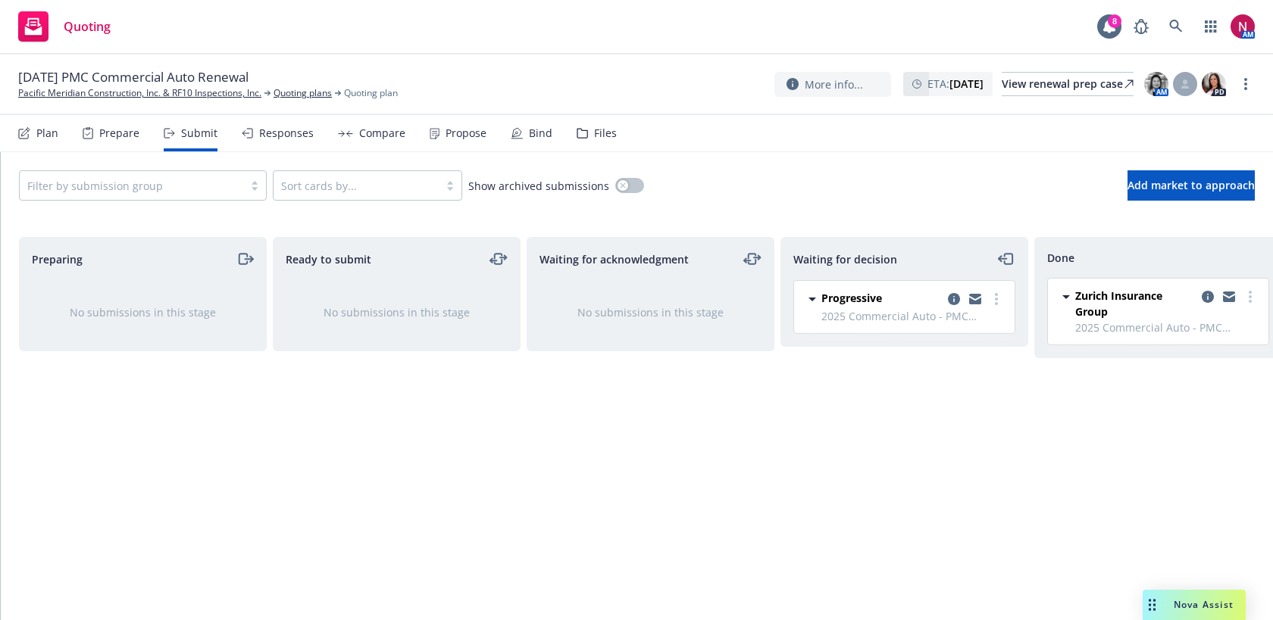
click at [567, 125] on div "Plan Prepare Submit Responses Compare Propose Bind Files" at bounding box center [317, 133] width 599 height 36
click at [569, 127] on div "Plan Prepare Submit Responses Compare Propose Bind Files" at bounding box center [317, 133] width 599 height 36
click at [577, 133] on icon at bounding box center [582, 133] width 11 height 11
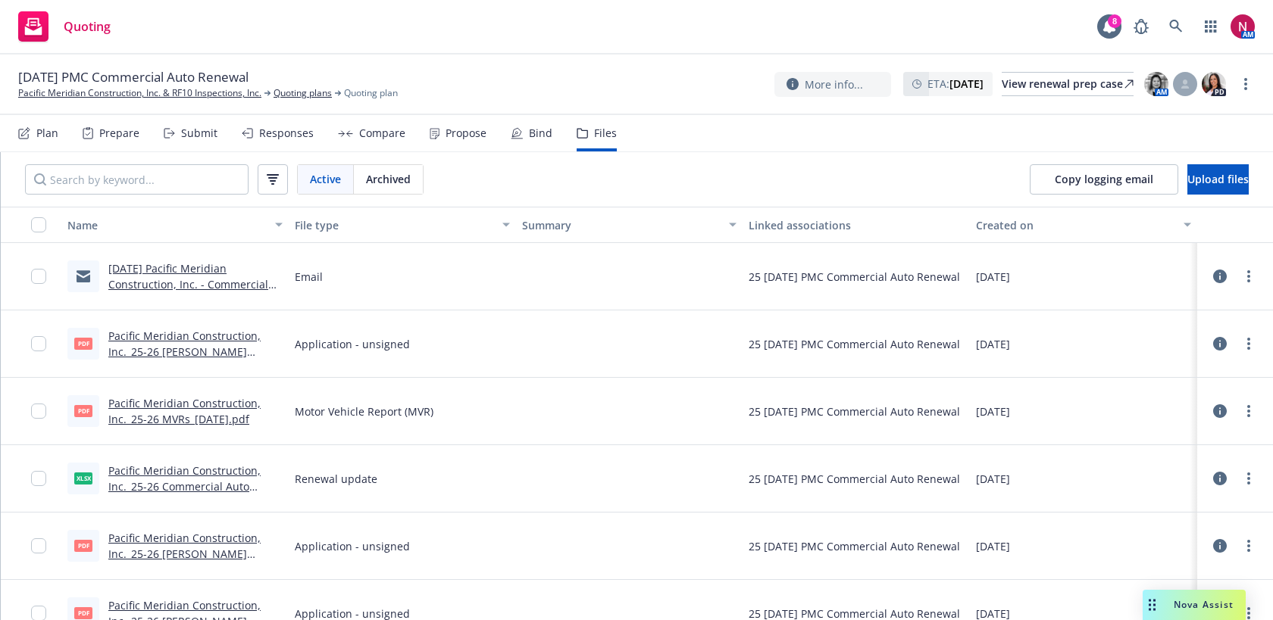
click at [196, 334] on link "Pacific Meridian Construction, Inc._25-26 Acord 127.pdf" at bounding box center [184, 352] width 152 height 46
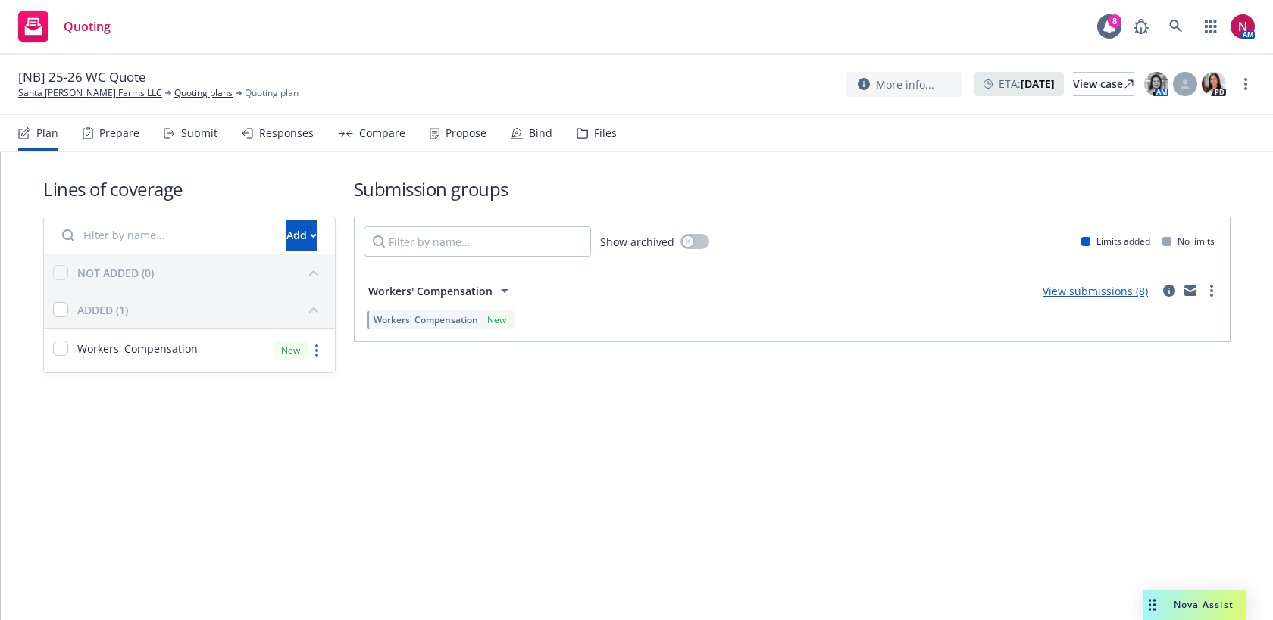
click at [196, 138] on div "Submit" at bounding box center [199, 133] width 36 height 12
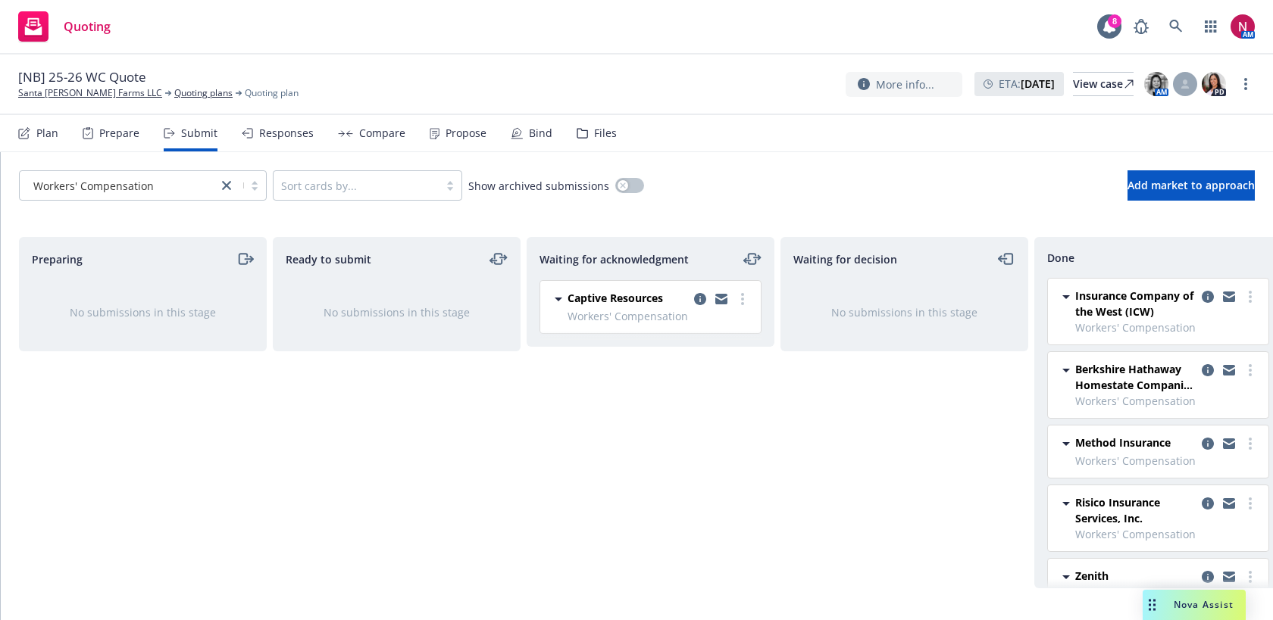
click at [269, 139] on div "Responses" at bounding box center [286, 133] width 55 height 12
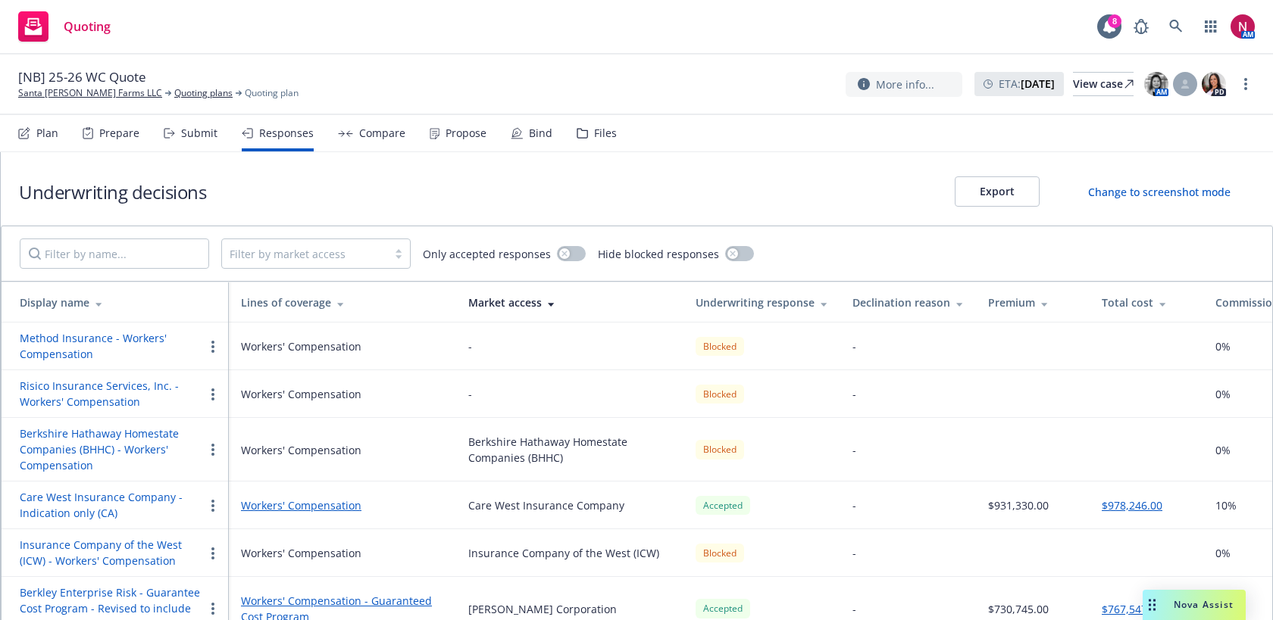
scroll to position [151, 0]
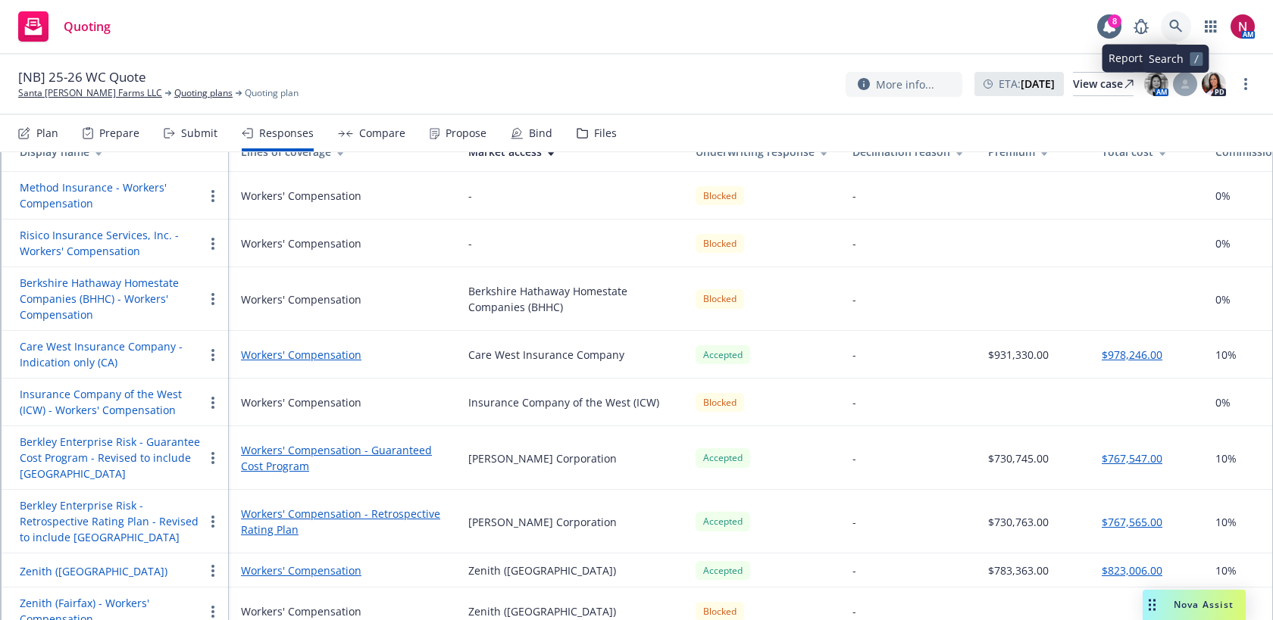
click at [1165, 19] on link at bounding box center [1176, 26] width 30 height 30
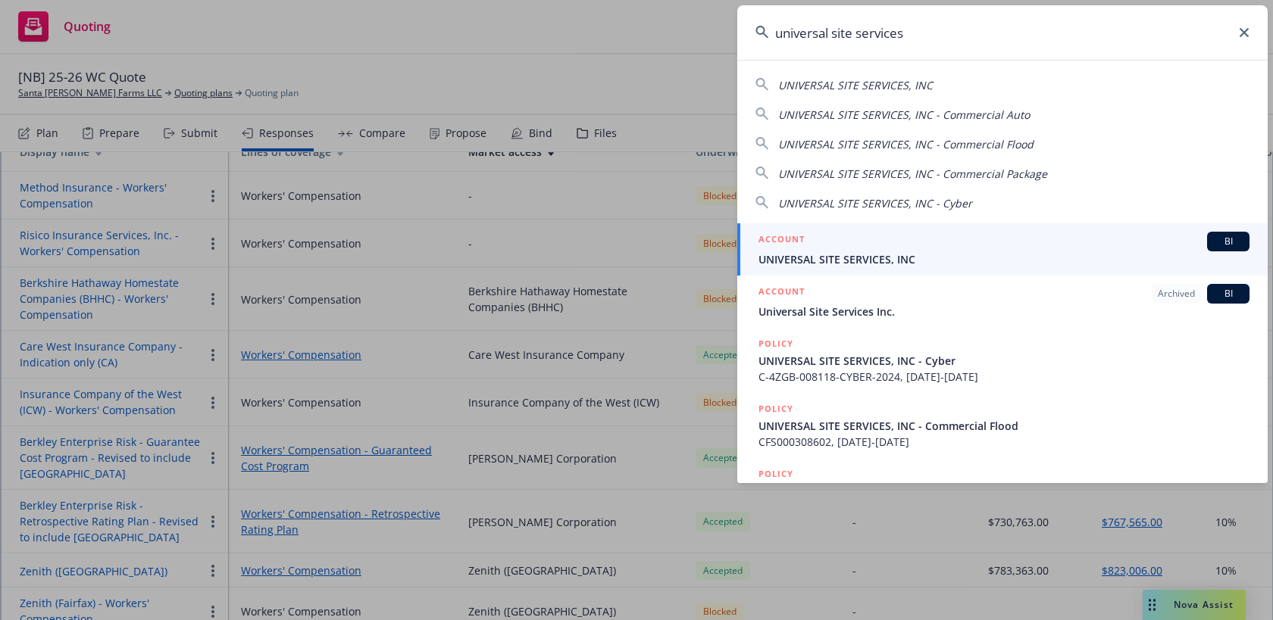
type input "universal site services"
click at [912, 261] on span "UNIVERSAL SITE SERVICES, INC" at bounding box center [1003, 260] width 491 height 16
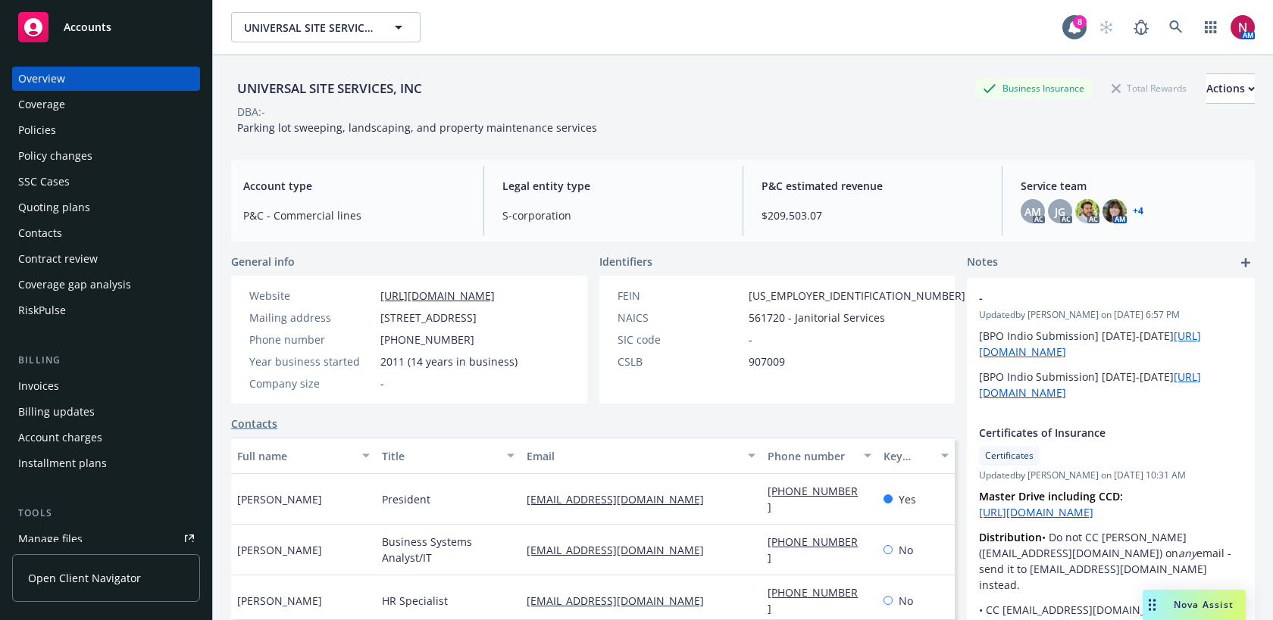
click at [77, 130] on div "Policies" at bounding box center [106, 130] width 176 height 24
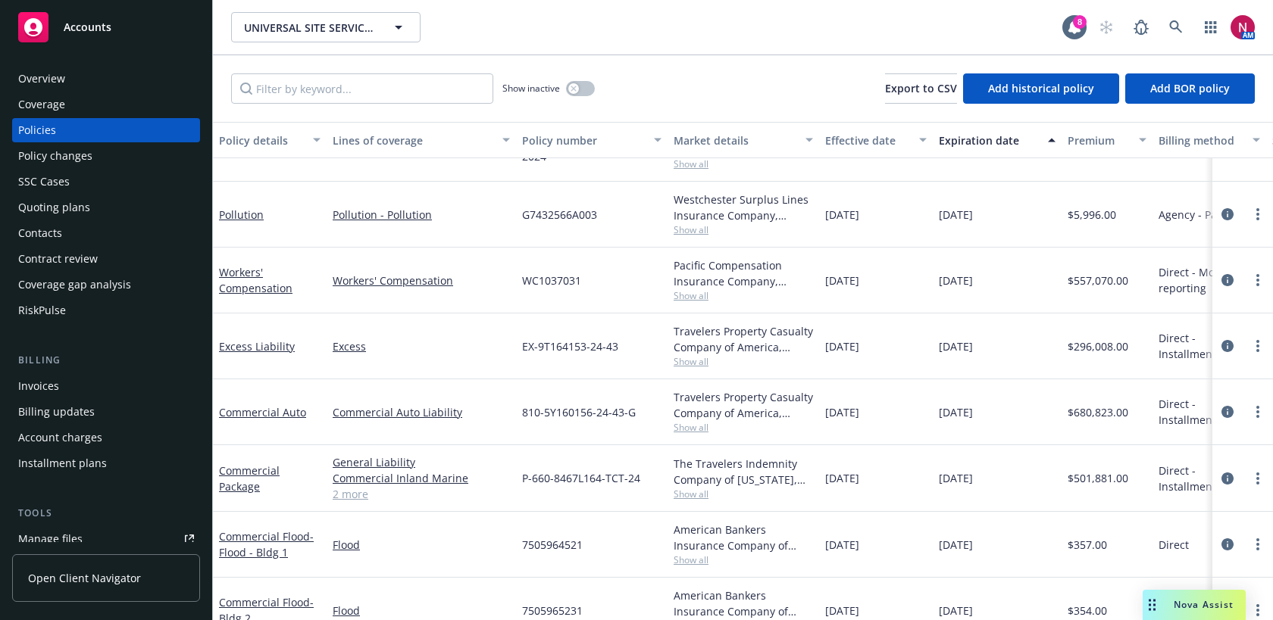
scroll to position [187, 0]
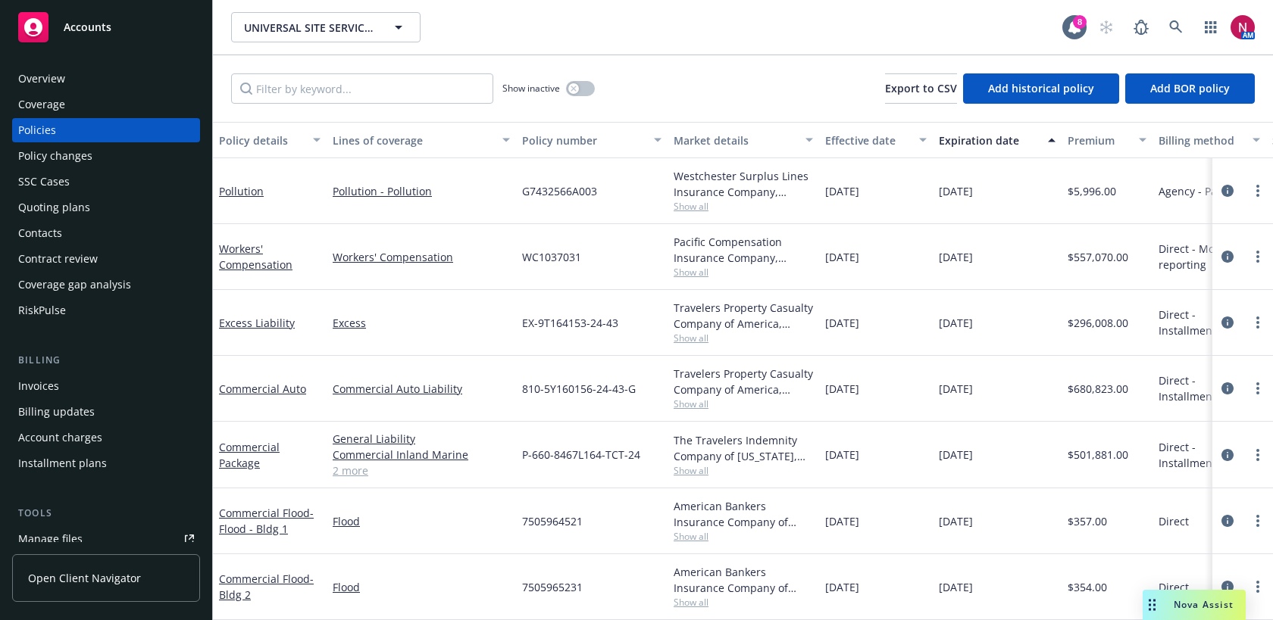
click at [79, 214] on div "Quoting plans" at bounding box center [54, 207] width 72 height 24
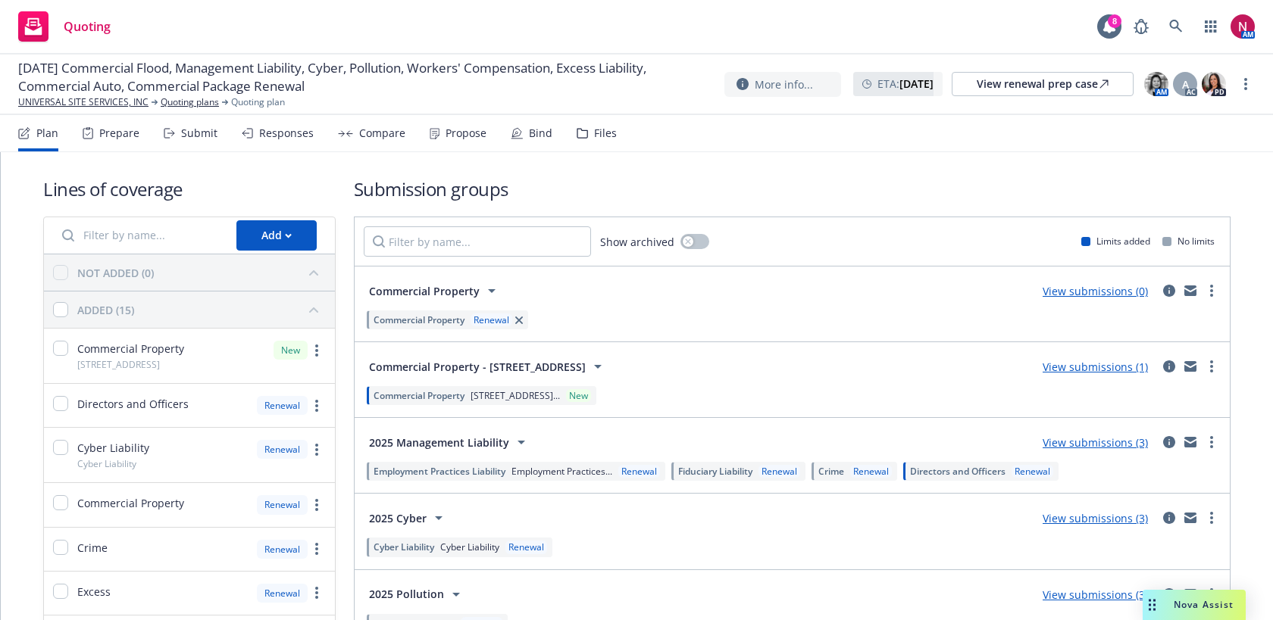
click at [193, 142] on div "Submit" at bounding box center [191, 133] width 54 height 36
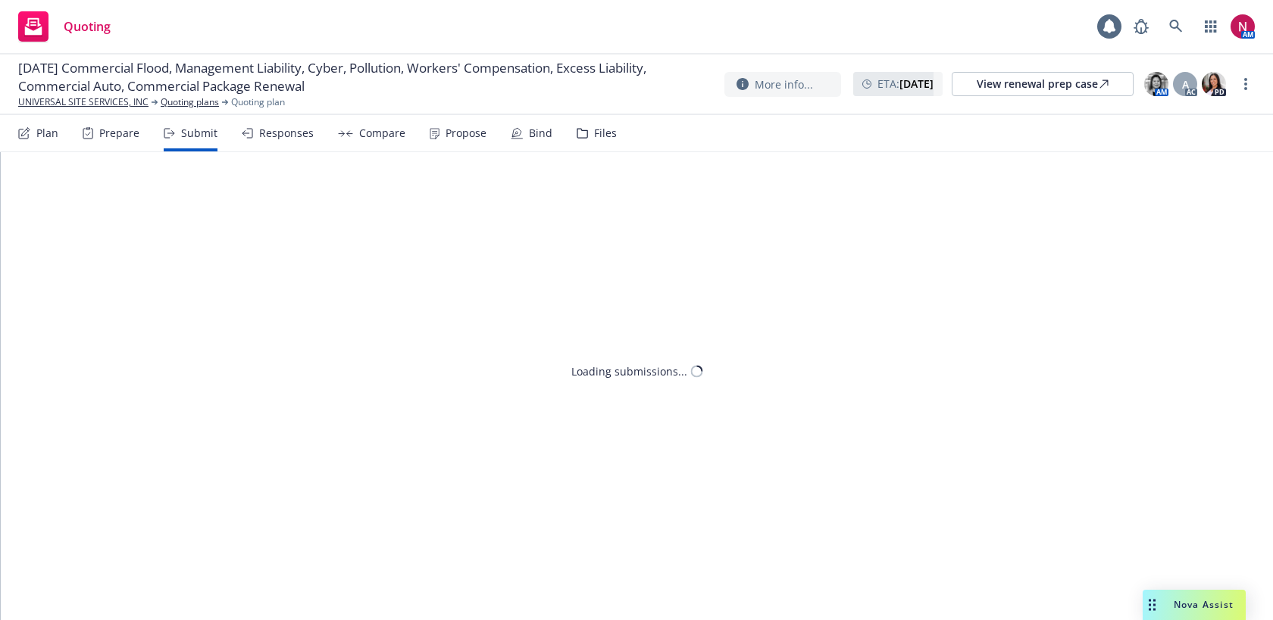
click at [277, 139] on div "Responses" at bounding box center [286, 133] width 55 height 12
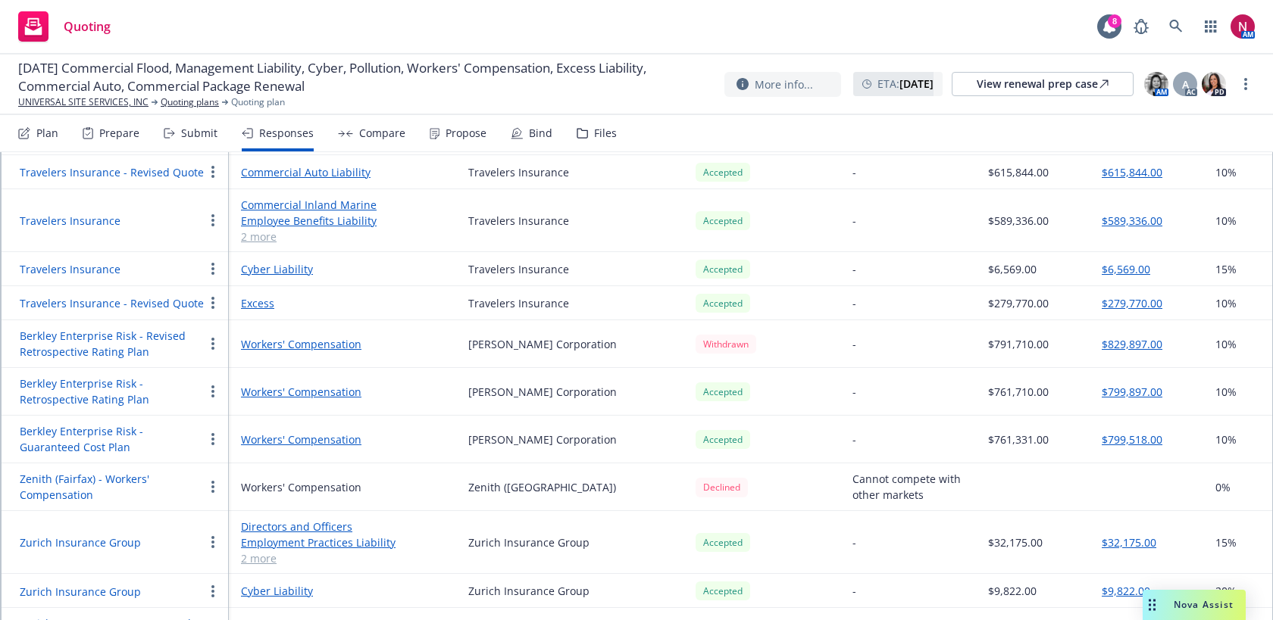
scroll to position [2046, 0]
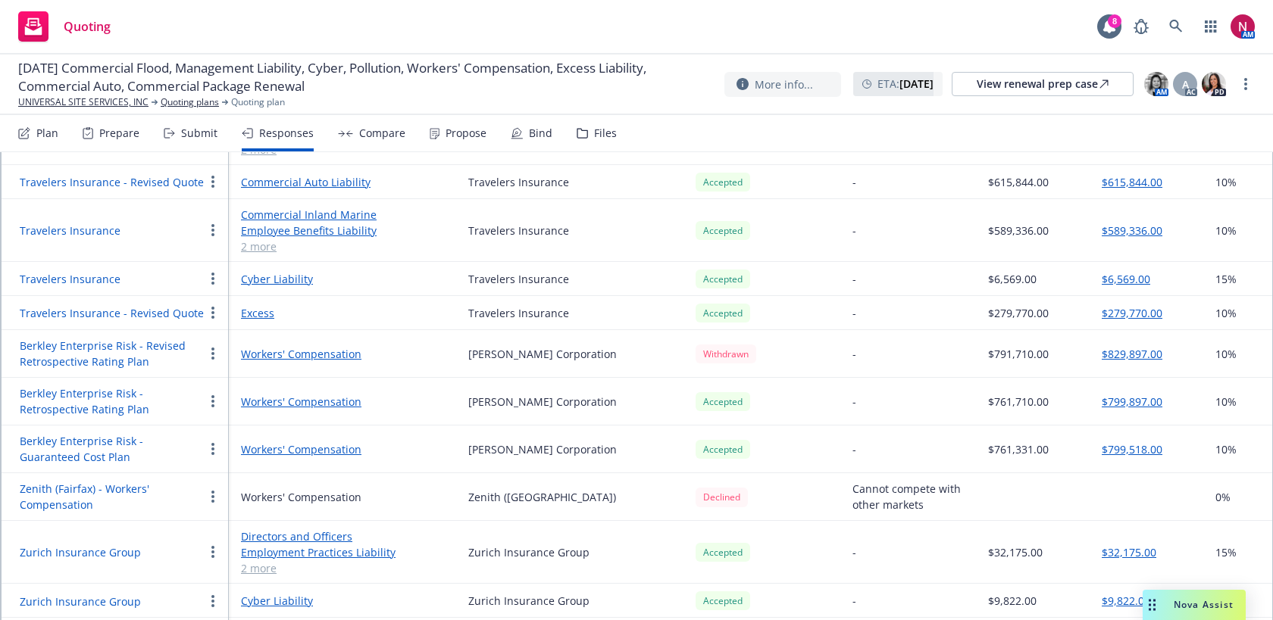
click at [595, 131] on div "Files" at bounding box center [605, 133] width 23 height 12
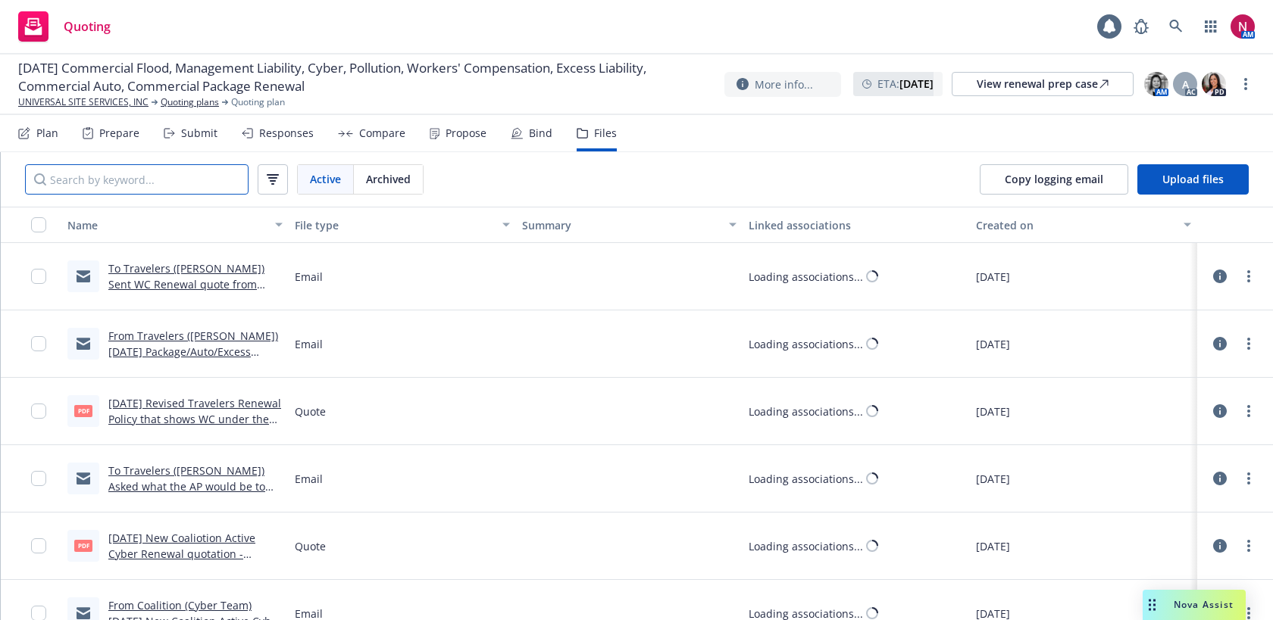
click at [196, 184] on input "Search by keyword..." at bounding box center [136, 179] width 223 height 30
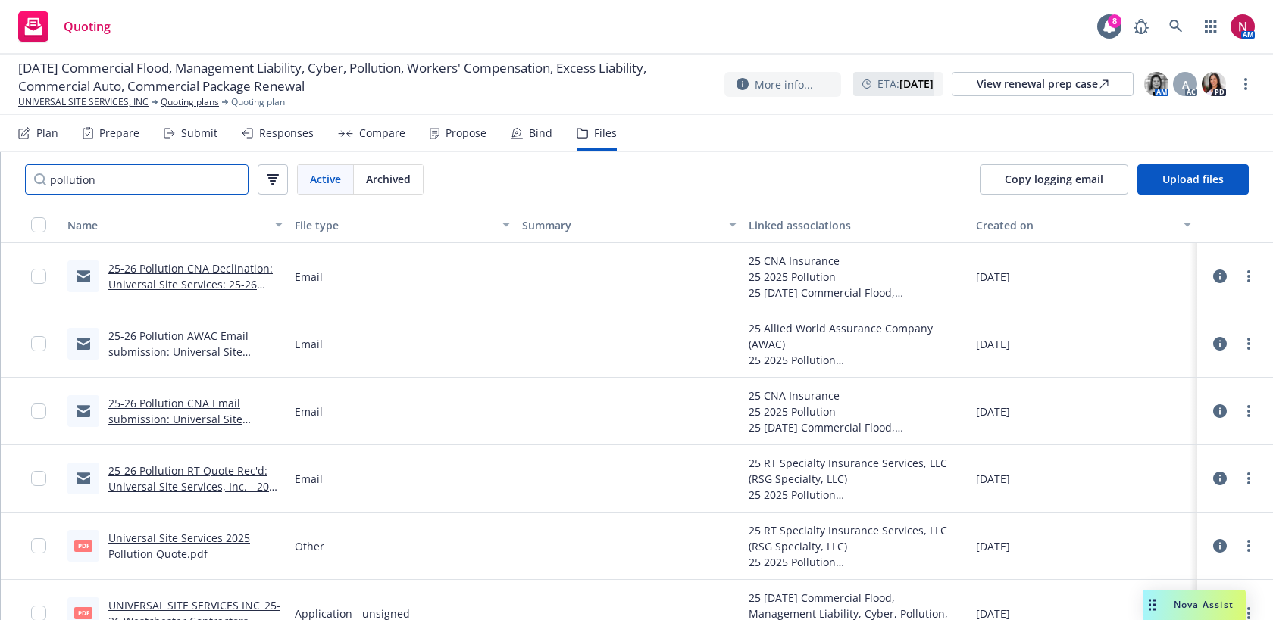
type input "pollution"
click at [202, 481] on link "25-26 Pollution RT Quote Rec'd: Universal Site Services, Inc. - 2025 Pollution …" at bounding box center [194, 495] width 173 height 62
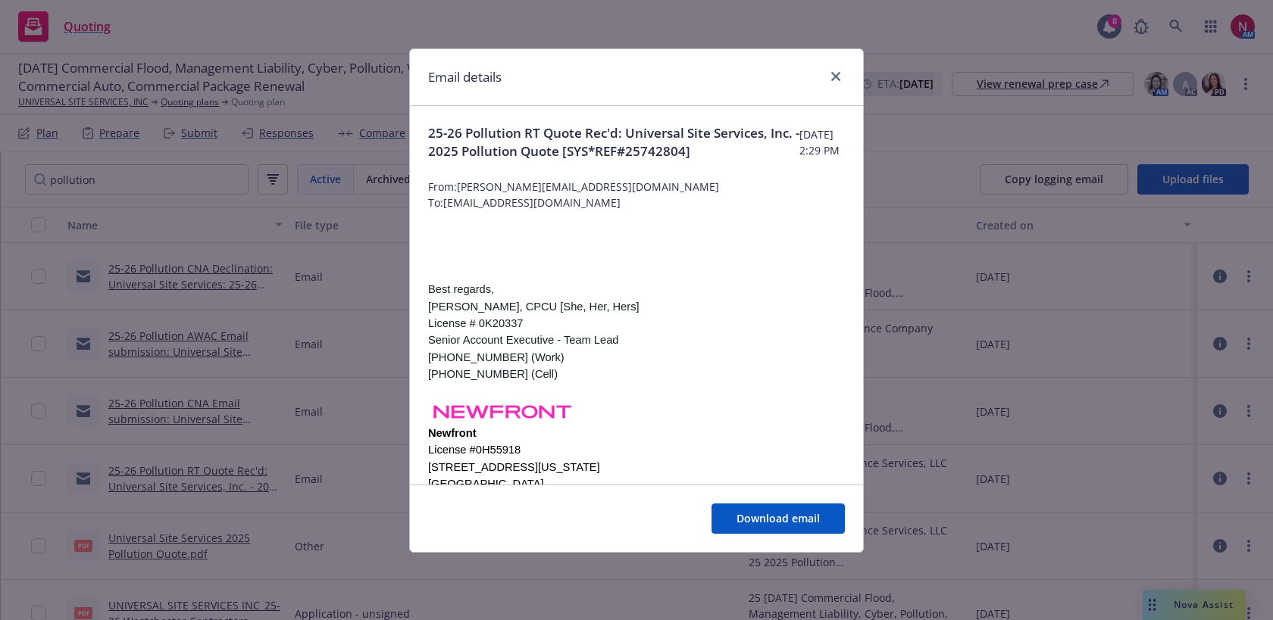
click at [198, 473] on div "Email details 25-26 Pollution RT Quote Rec'd: Universal Site Services, Inc. - 2…" at bounding box center [636, 310] width 1273 height 620
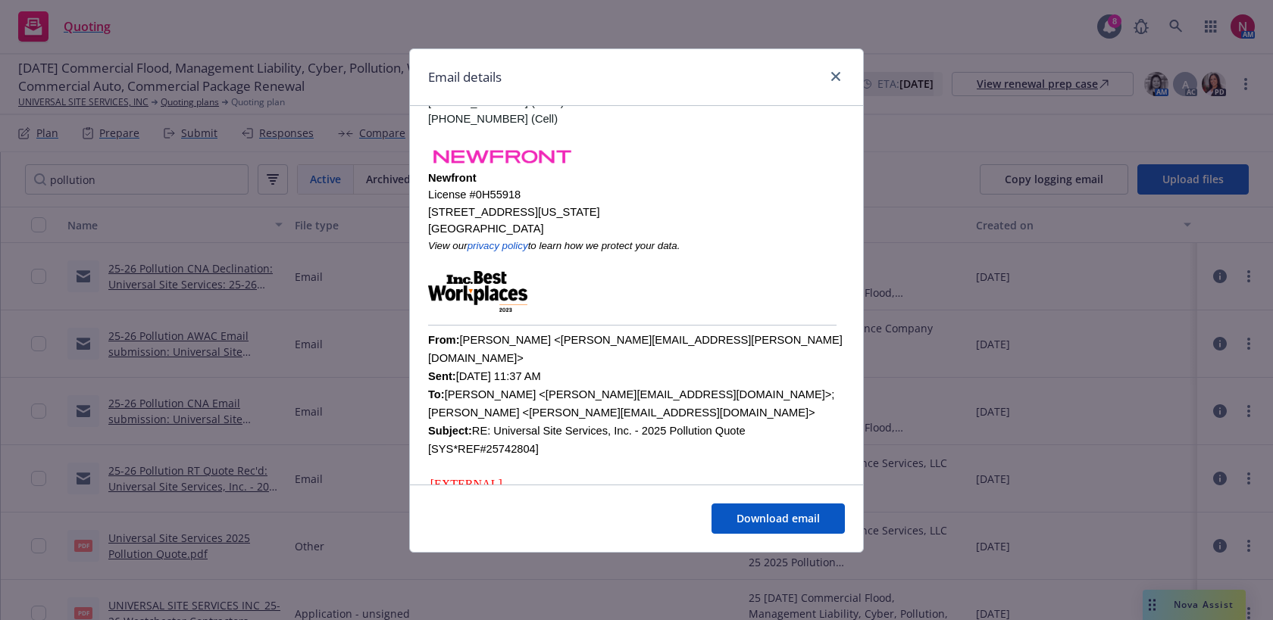
scroll to position [287, 0]
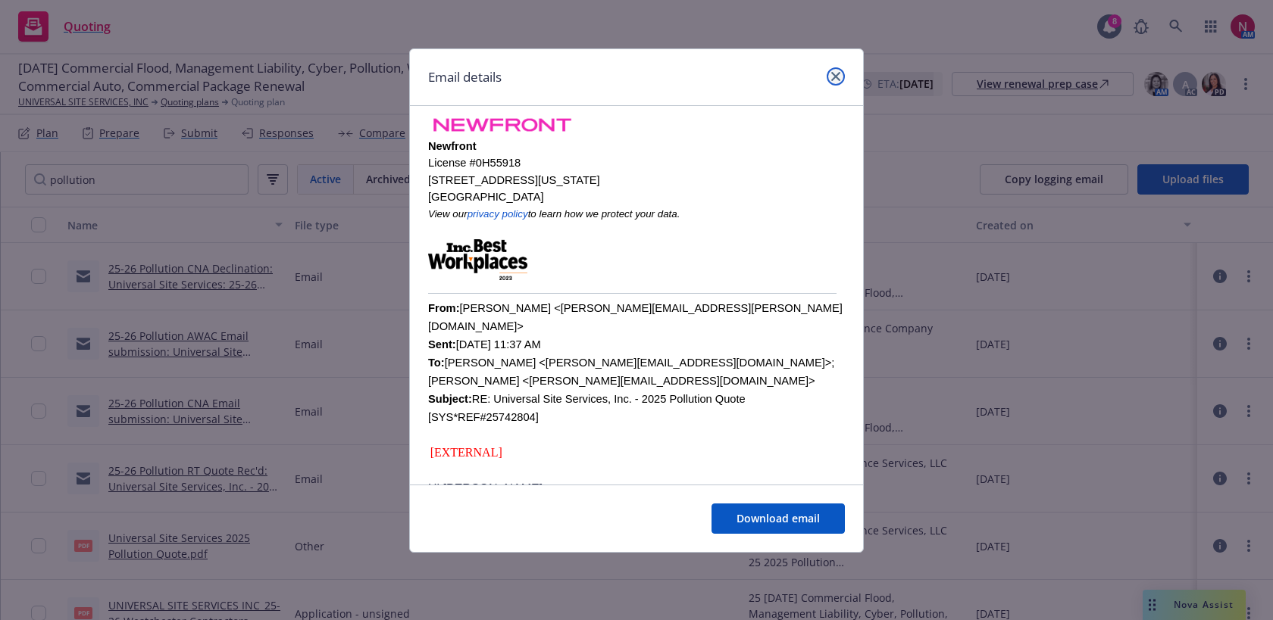
click at [833, 75] on icon "close" at bounding box center [835, 76] width 9 height 9
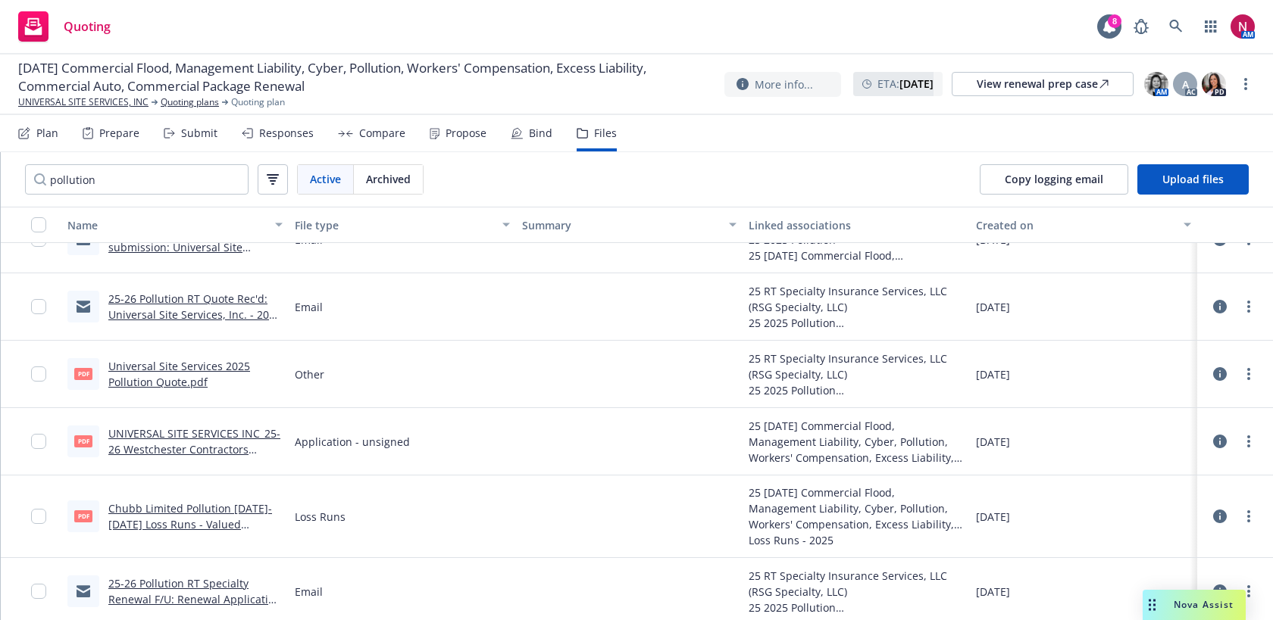
scroll to position [243, 0]
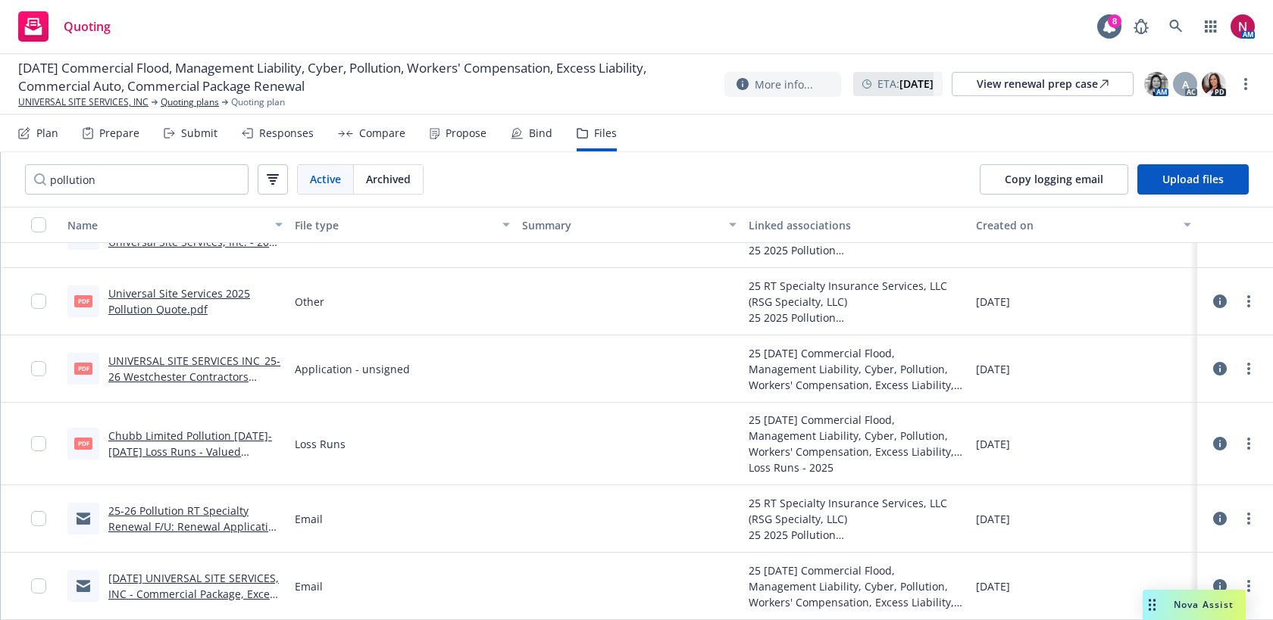
click at [273, 136] on div "Responses" at bounding box center [286, 133] width 55 height 12
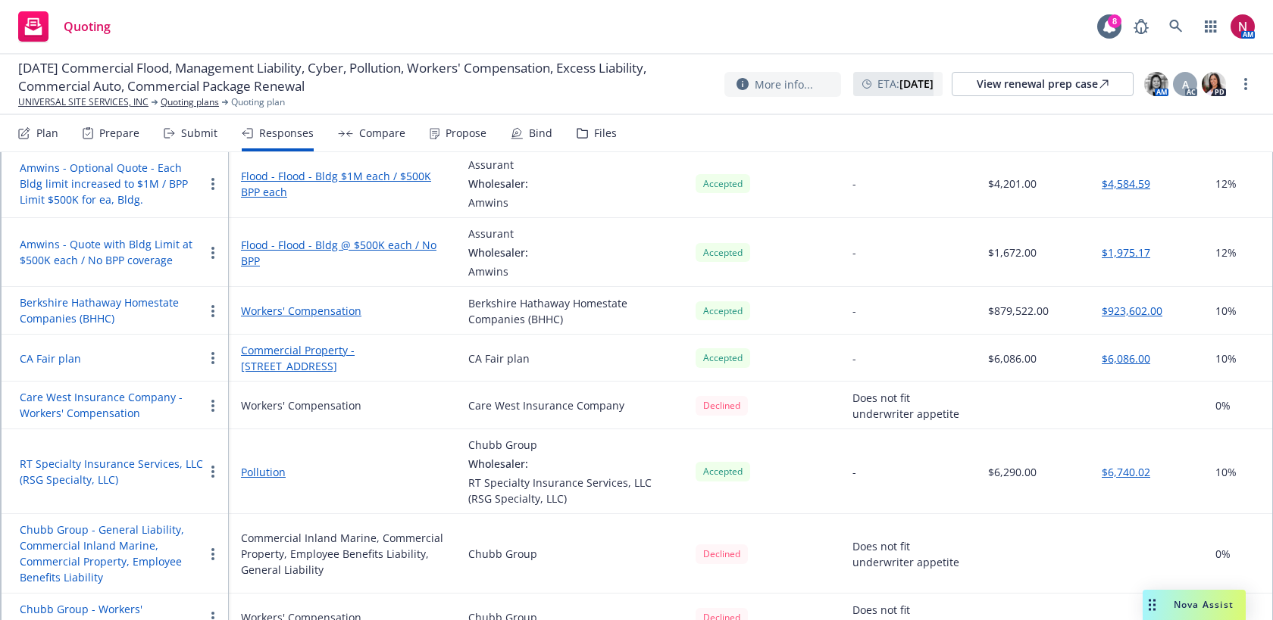
scroll to position [340, 0]
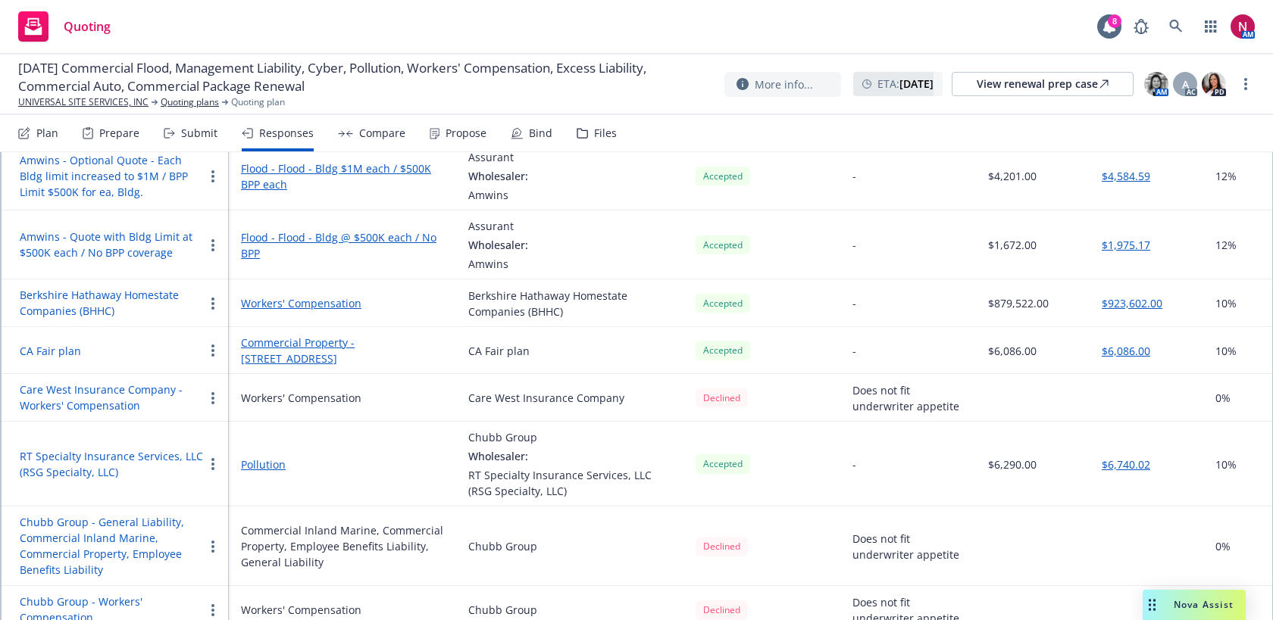
click at [132, 455] on button "RT Specialty Insurance Services, LLC (RSG Specialty, LLC)" at bounding box center [112, 465] width 184 height 32
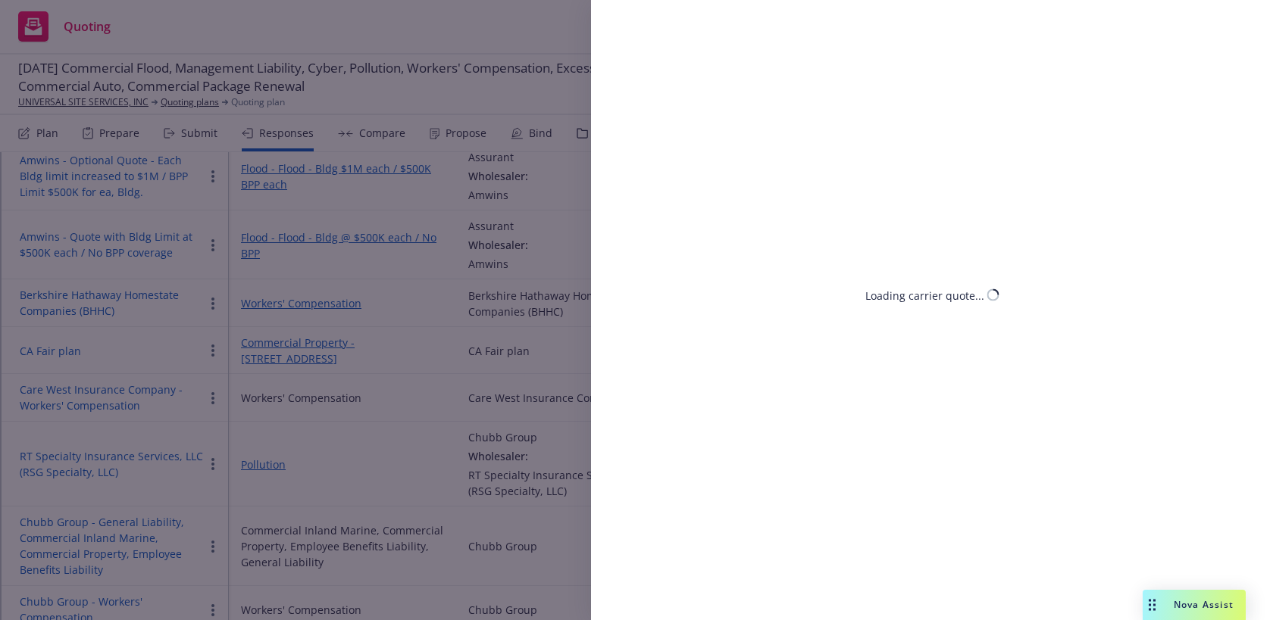
select select "CA"
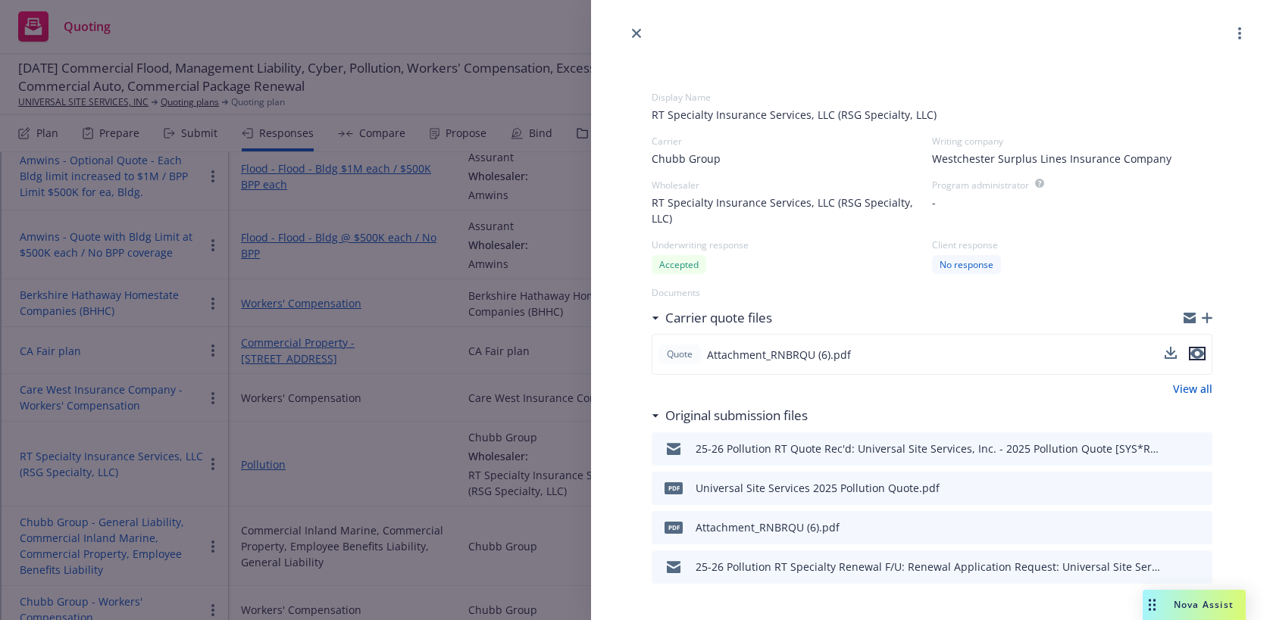
click at [1201, 349] on icon "preview file" at bounding box center [1197, 354] width 14 height 11
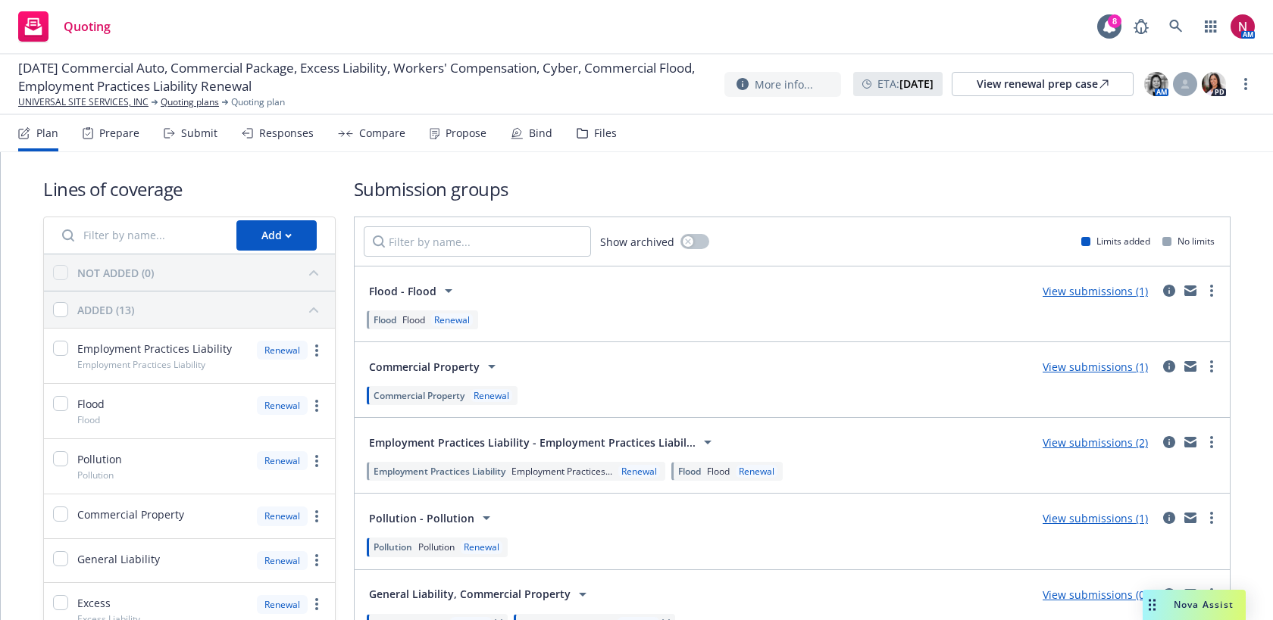
click at [601, 130] on div "Files" at bounding box center [605, 133] width 23 height 12
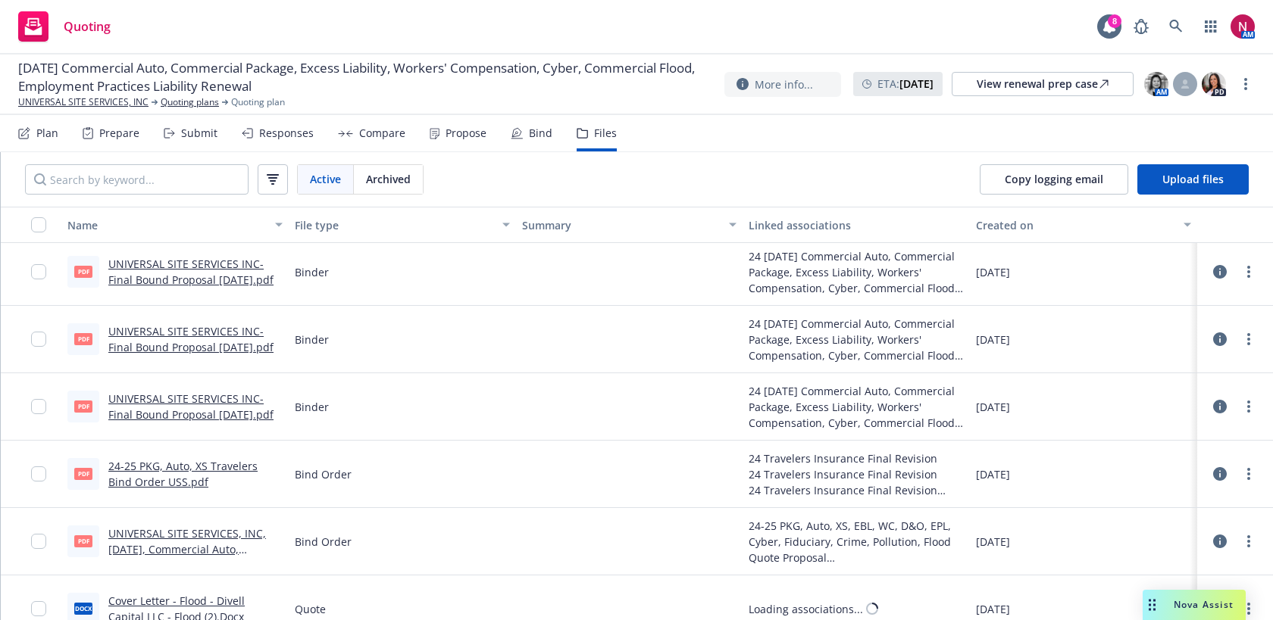
scroll to position [1462, 0]
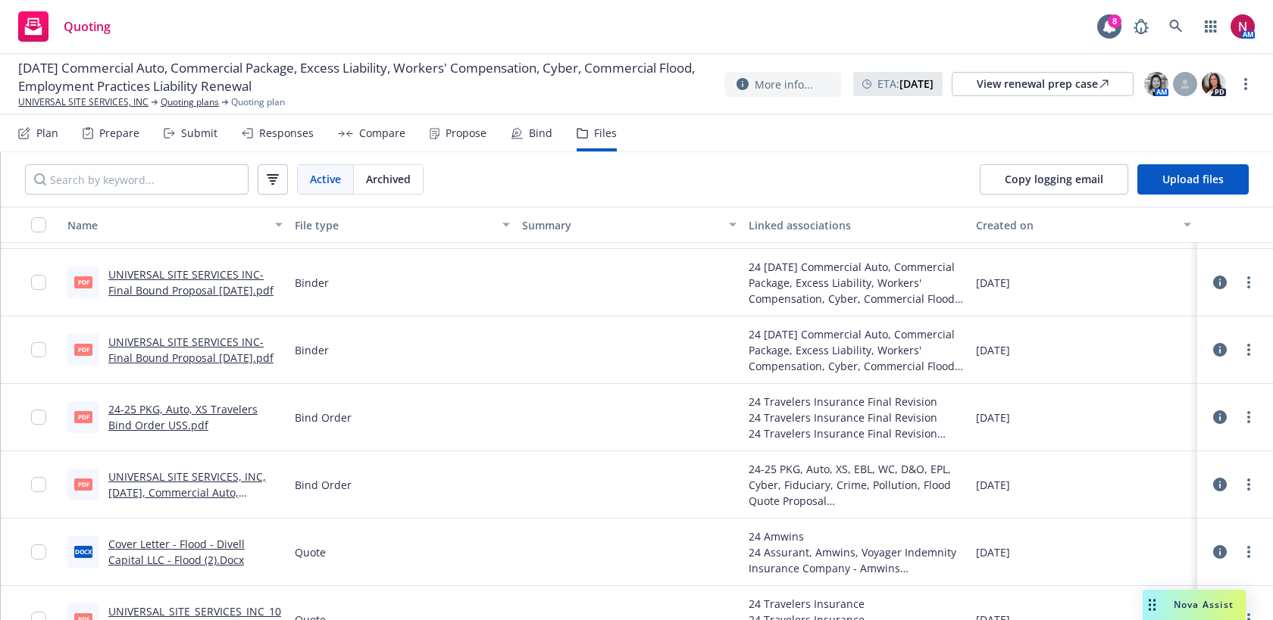
click at [195, 411] on link "24-25 PKG, Auto, XS Travelers Bind Order USS.pdf" at bounding box center [182, 417] width 149 height 30
